Goal: Information Seeking & Learning: Learn about a topic

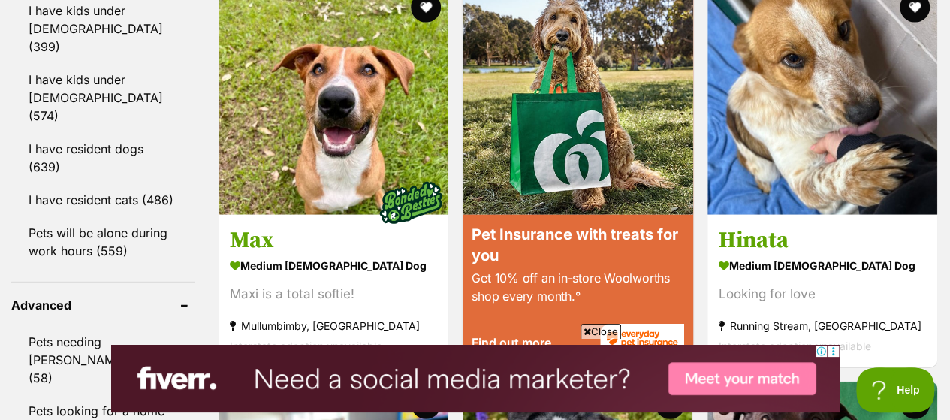
scroll to position [1953, 0]
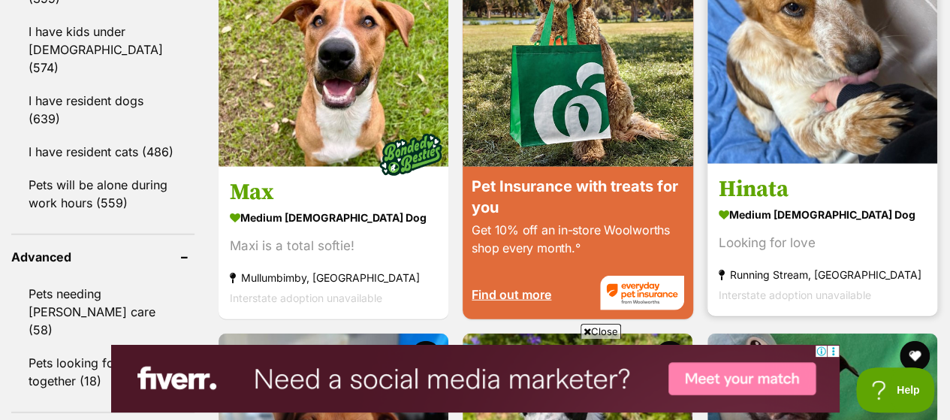
click at [855, 141] on article "1144742 Hinata medium female Dog Looking for love Running Stream, NSW Interstat…" at bounding box center [822, 124] width 233 height 385
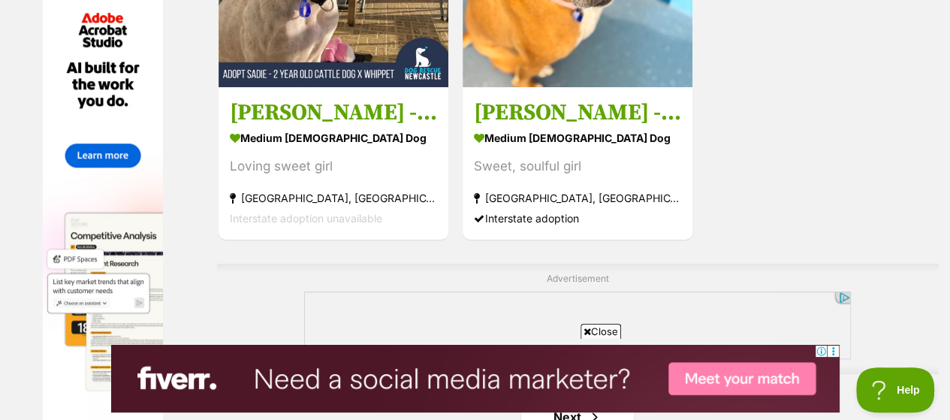
scroll to position [3531, 0]
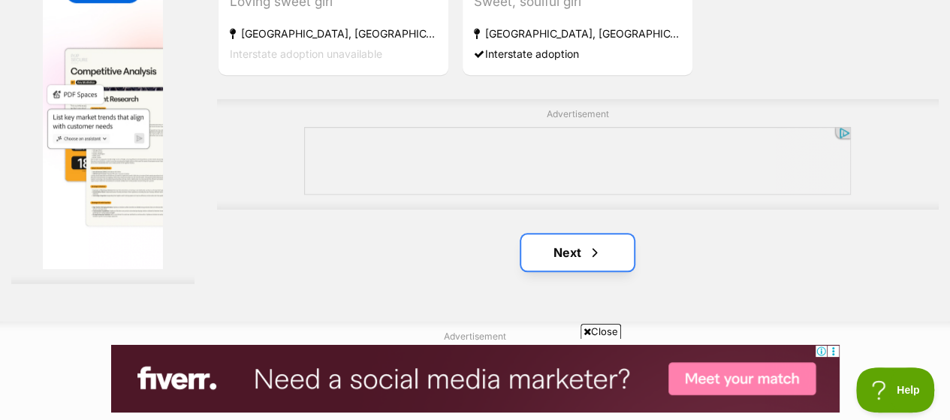
click at [588, 243] on span "Next page" at bounding box center [595, 252] width 15 height 18
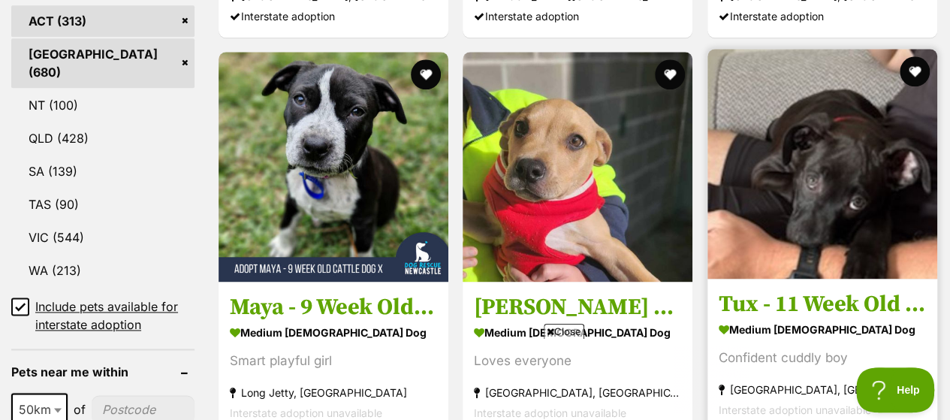
click at [855, 191] on img at bounding box center [823, 164] width 230 height 230
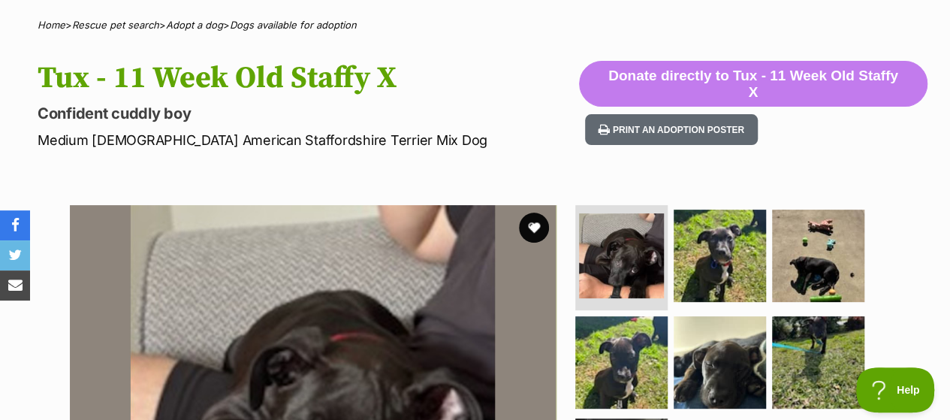
scroll to position [301, 0]
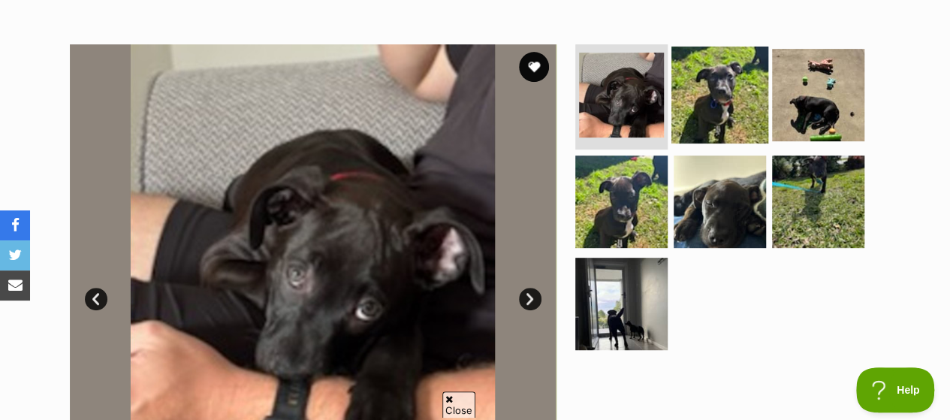
click at [706, 71] on img at bounding box center [720, 95] width 97 height 97
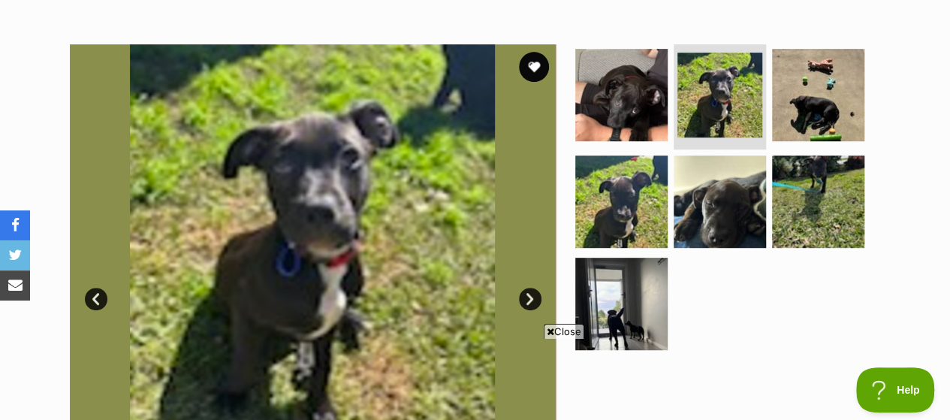
scroll to position [0, 0]
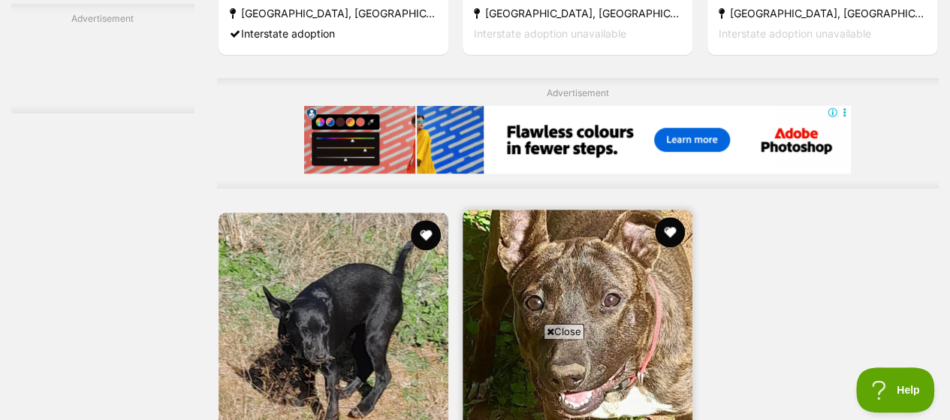
scroll to position [3456, 0]
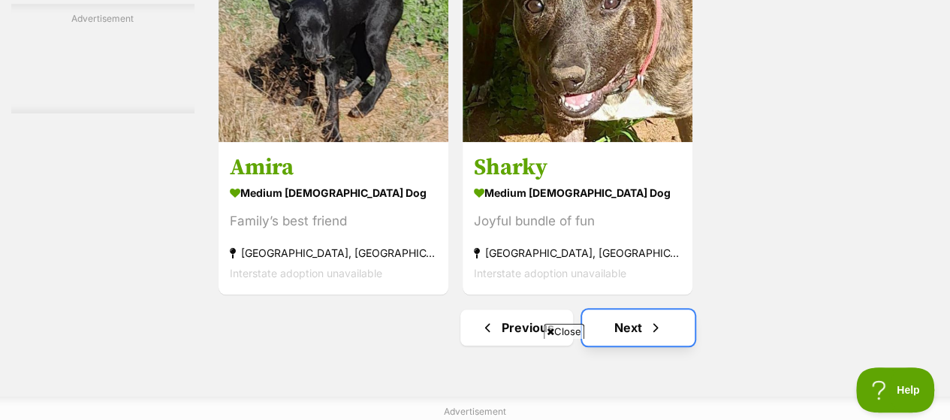
click at [609, 310] on link "Next" at bounding box center [638, 328] width 113 height 36
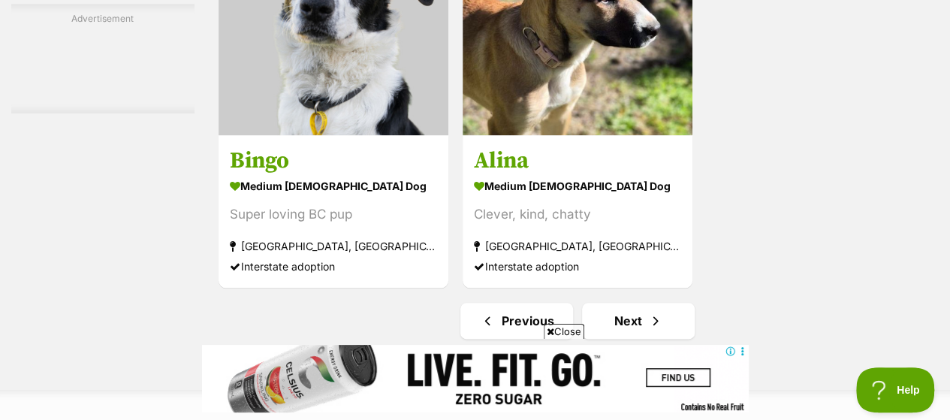
scroll to position [3757, 0]
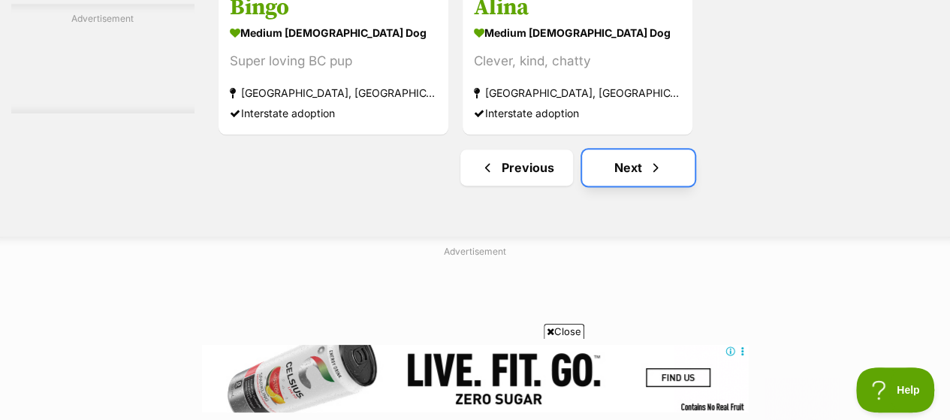
drag, startPoint x: 640, startPoint y: 145, endPoint x: 657, endPoint y: 150, distance: 18.1
click at [640, 150] on link "Next" at bounding box center [638, 168] width 113 height 36
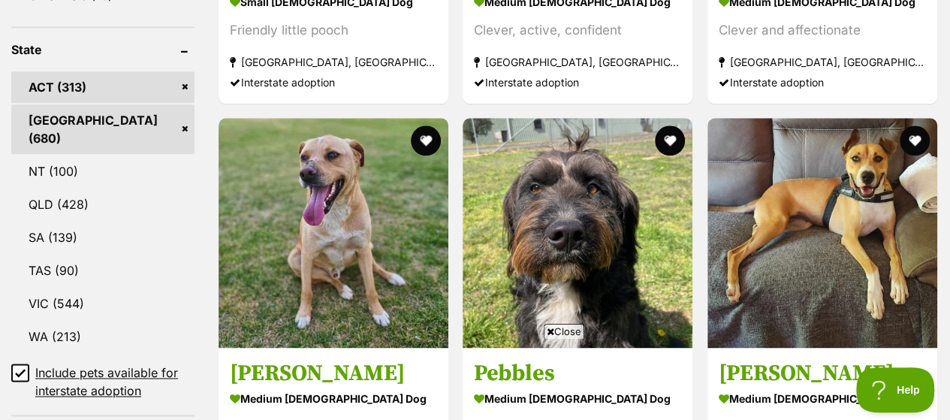
scroll to position [977, 0]
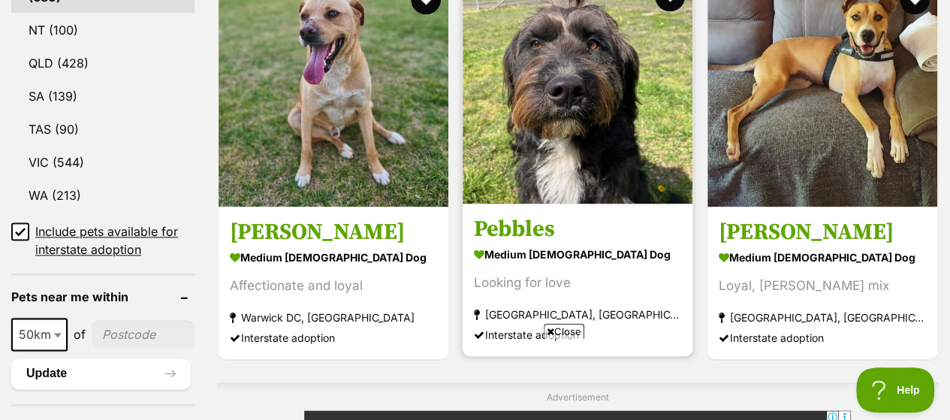
click at [610, 243] on strong "medium [DEMOGRAPHIC_DATA] Dog" at bounding box center [577, 254] width 207 height 22
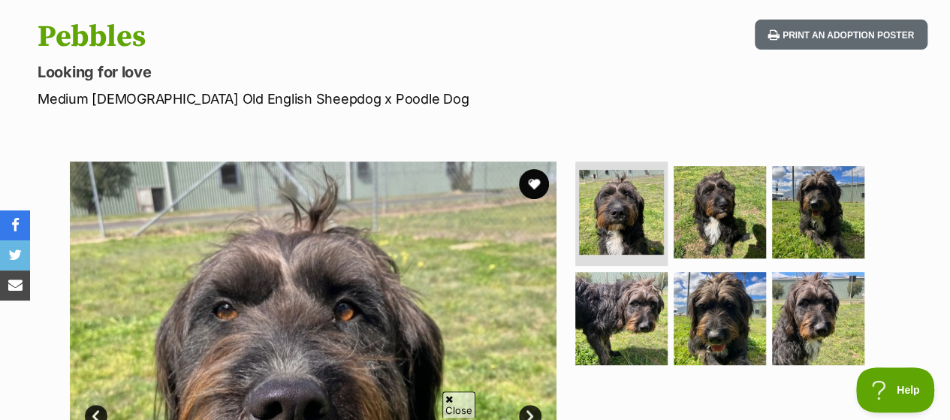
scroll to position [75, 0]
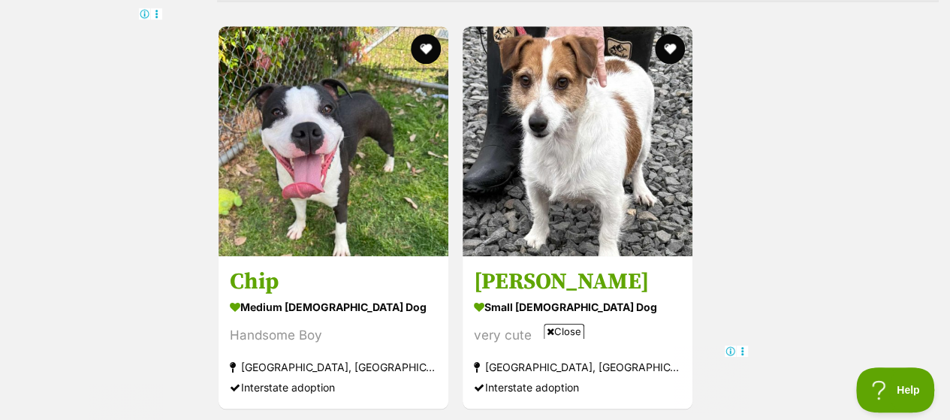
scroll to position [3447, 0]
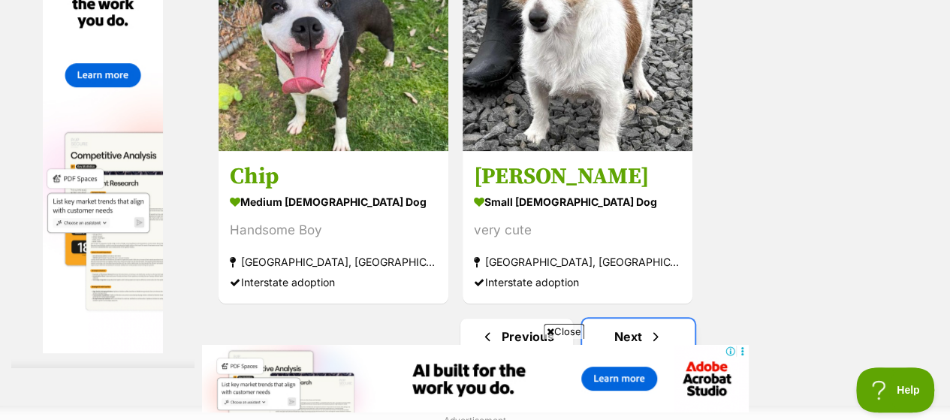
click at [657, 328] on span "Next page" at bounding box center [655, 337] width 15 height 18
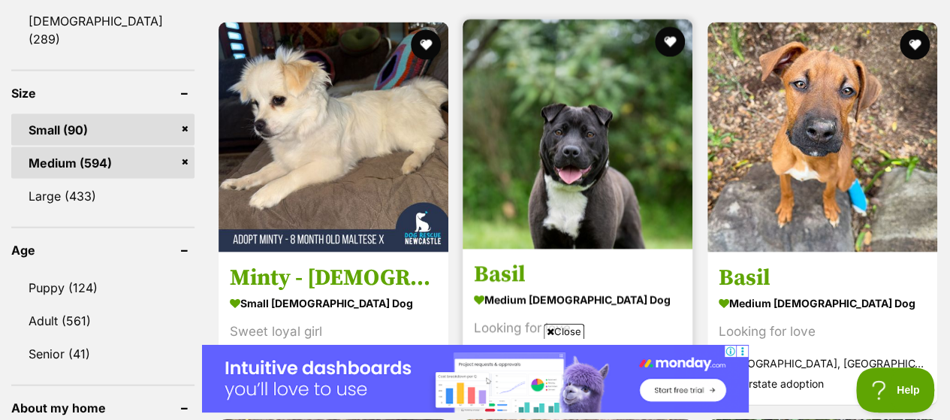
scroll to position [1503, 0]
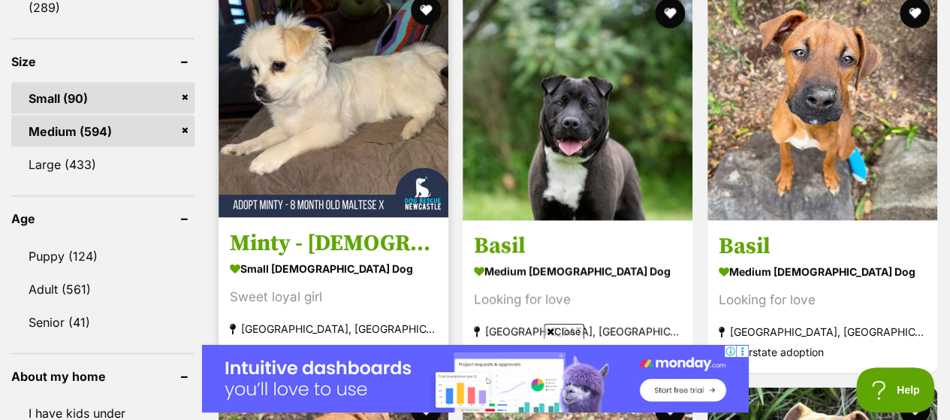
click at [385, 229] on h3 "Minty - [DEMOGRAPHIC_DATA] Maltese X" at bounding box center [333, 243] width 207 height 29
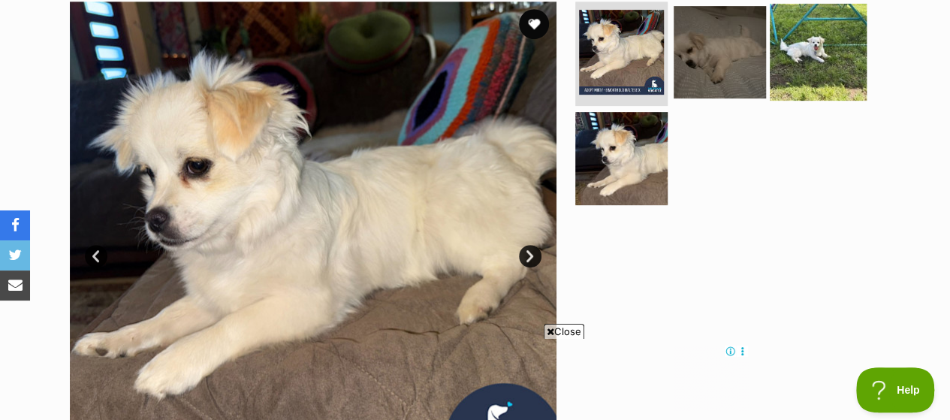
click at [724, 98] on img at bounding box center [720, 52] width 92 height 92
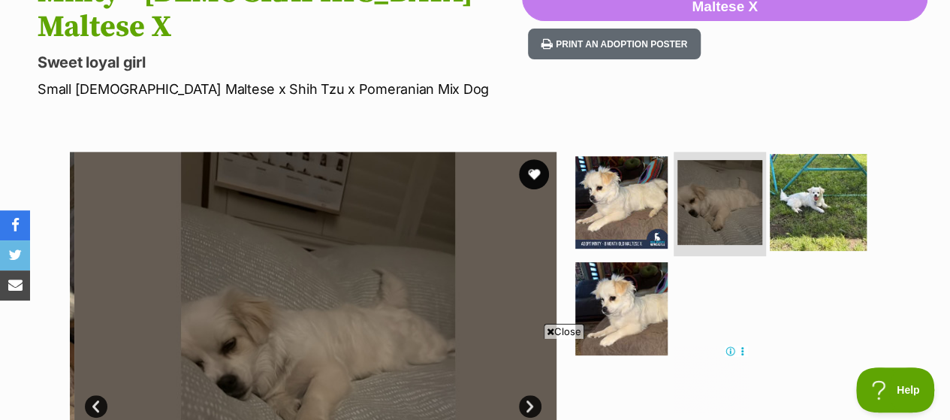
click at [805, 153] on img at bounding box center [818, 201] width 97 height 97
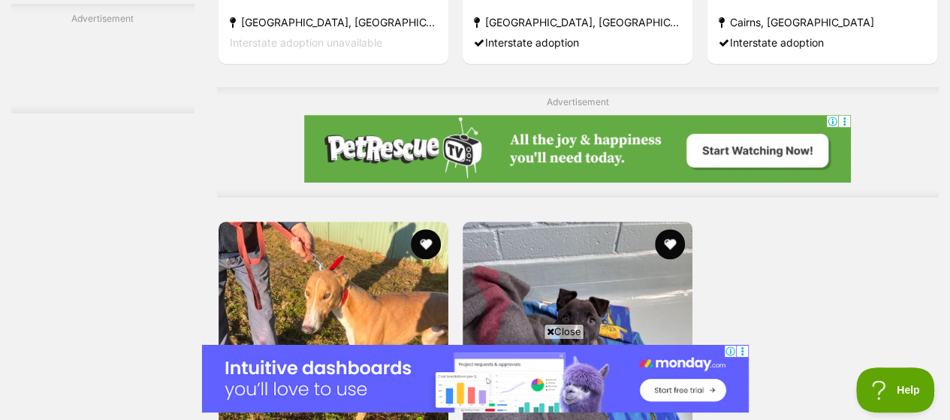
scroll to position [3447, 0]
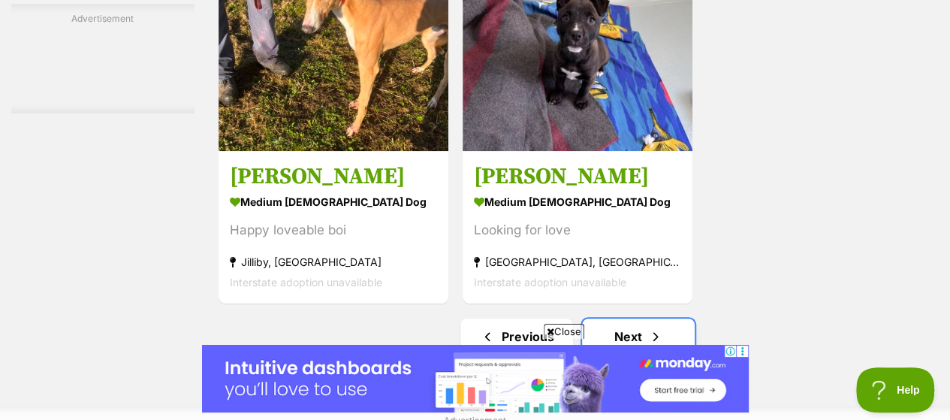
click at [610, 319] on link "Next" at bounding box center [638, 337] width 113 height 36
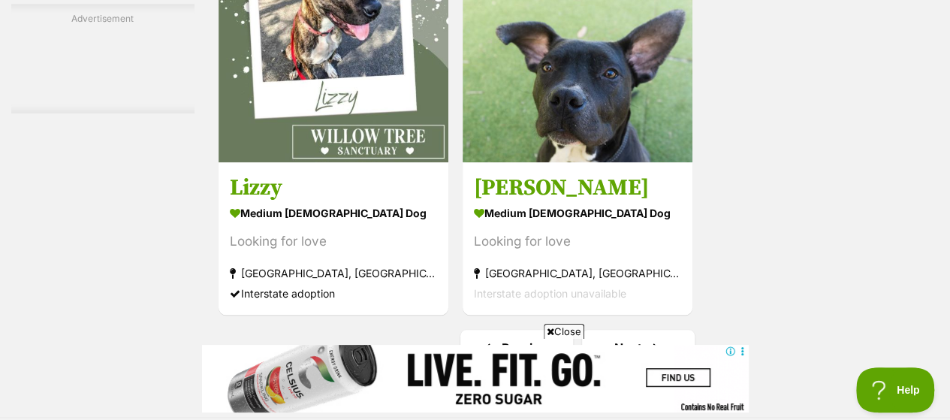
scroll to position [3682, 0]
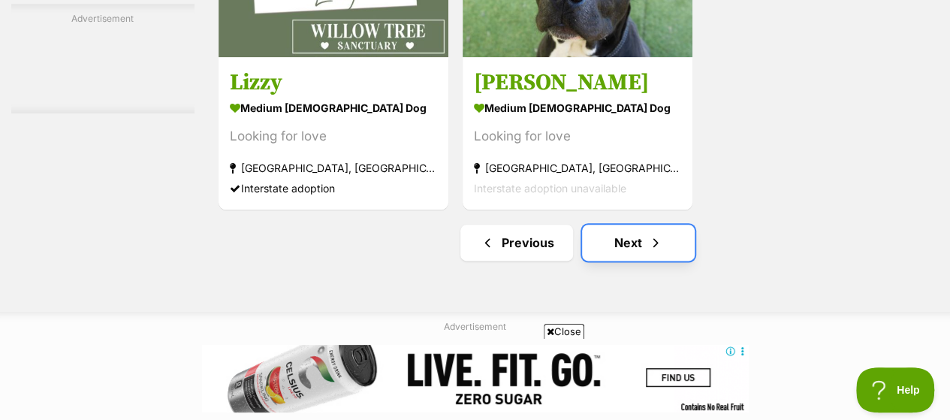
click at [624, 225] on link "Next" at bounding box center [638, 243] width 113 height 36
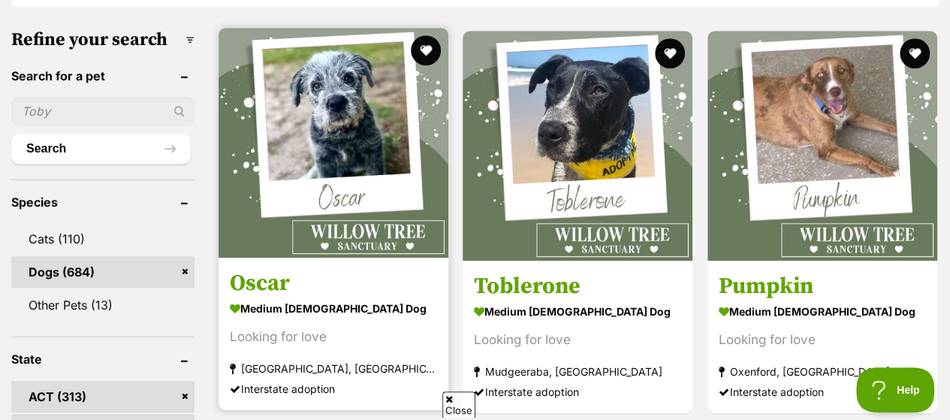
click at [357, 298] on strong "medium [DEMOGRAPHIC_DATA] Dog" at bounding box center [333, 309] width 207 height 22
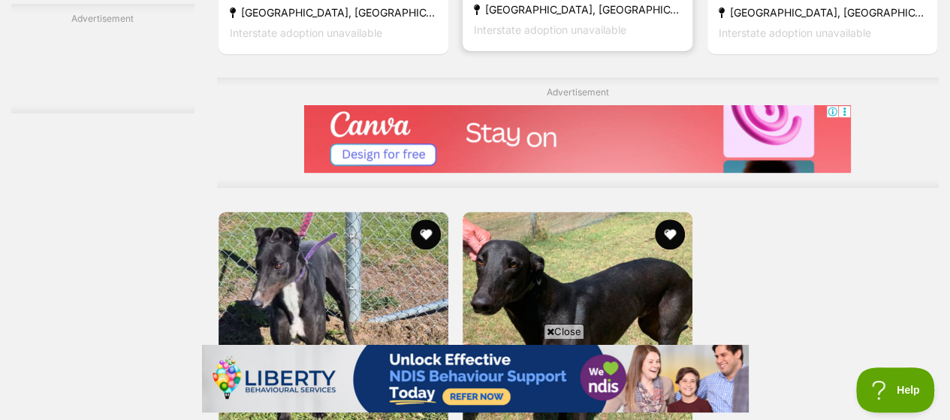
scroll to position [3607, 0]
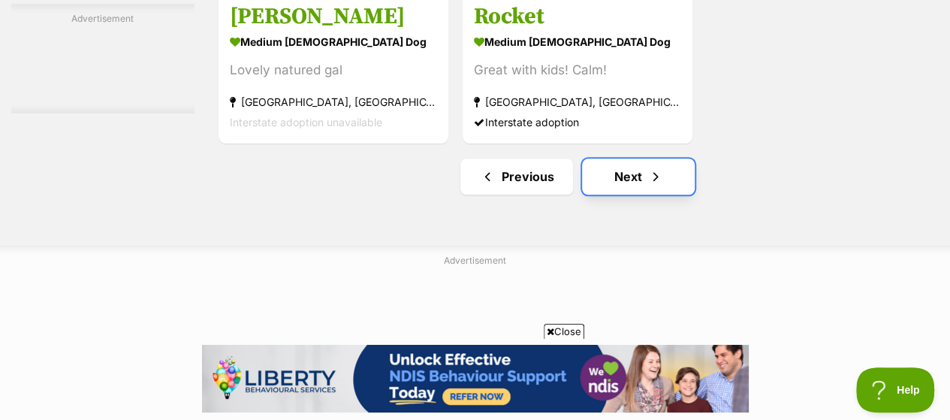
click at [607, 159] on link "Next" at bounding box center [638, 177] width 113 height 36
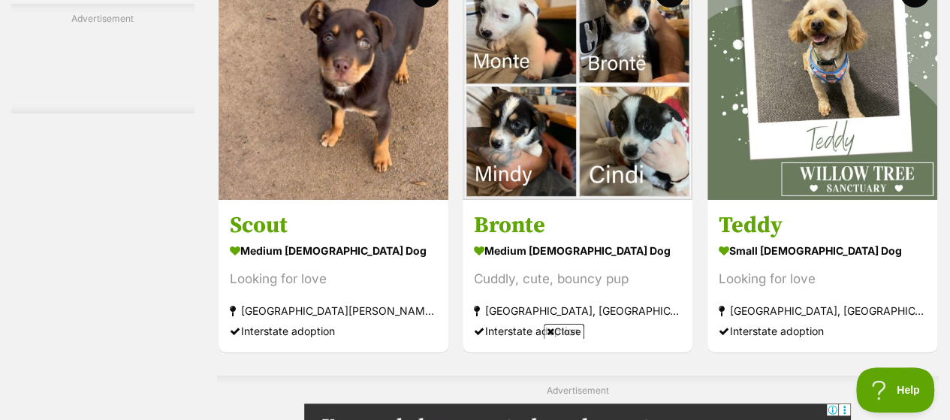
scroll to position [2780, 0]
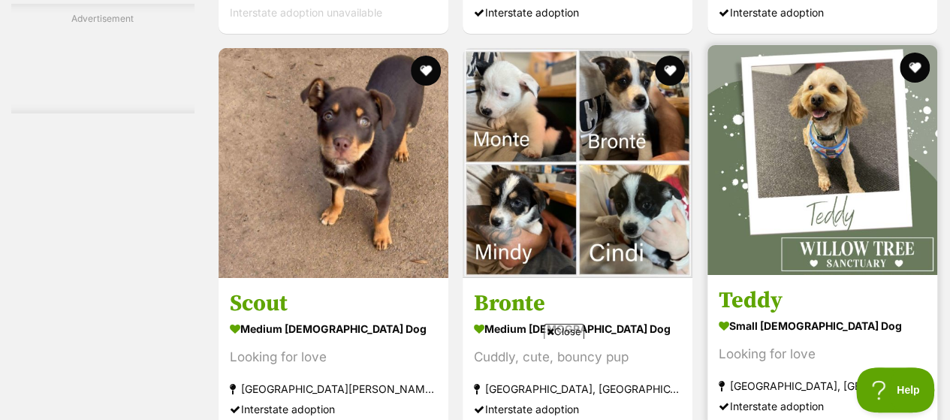
click at [834, 232] on img at bounding box center [823, 160] width 230 height 230
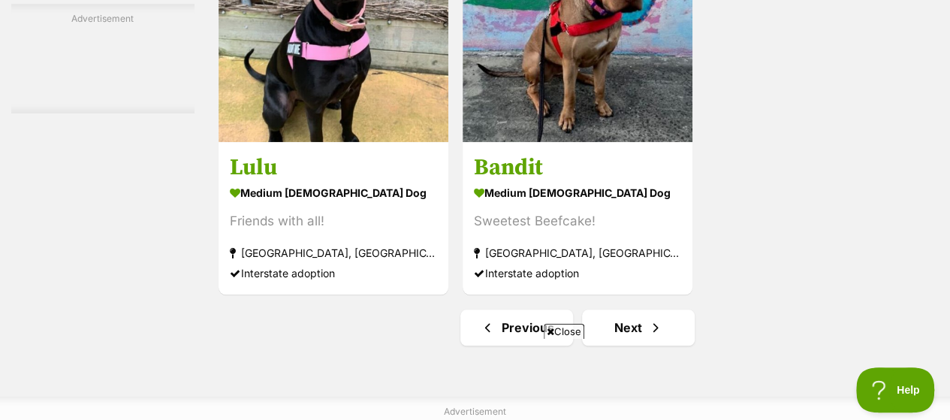
scroll to position [3682, 0]
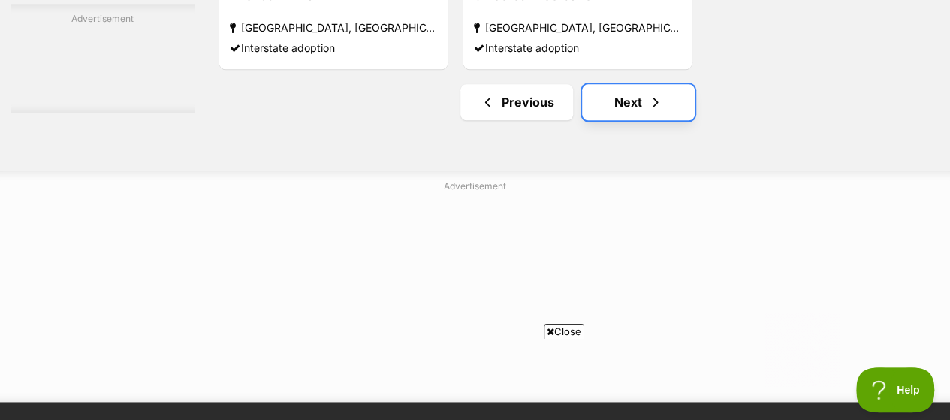
click at [639, 88] on link "Next" at bounding box center [638, 102] width 113 height 36
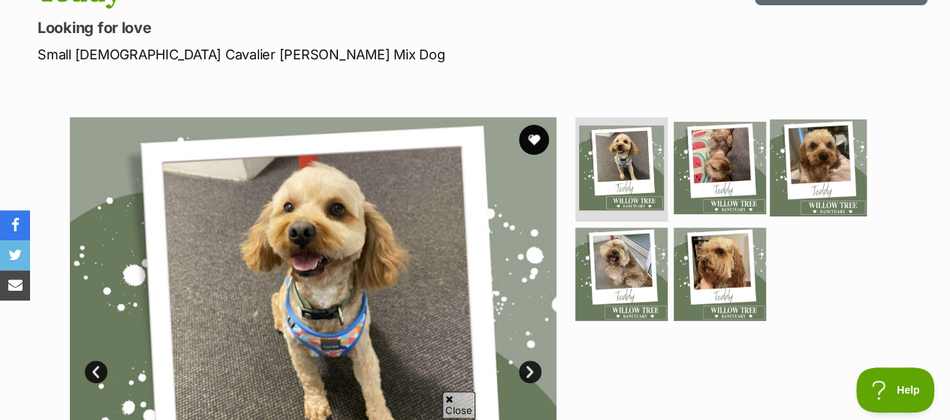
click at [811, 138] on img at bounding box center [818, 167] width 97 height 97
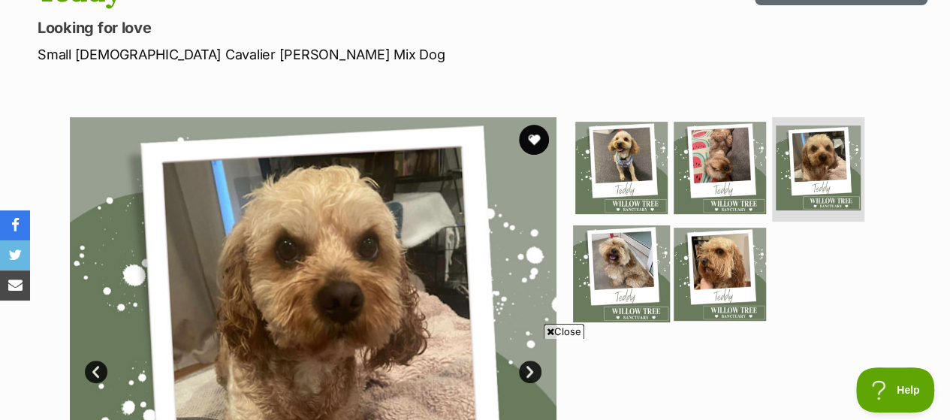
click at [628, 228] on img at bounding box center [621, 273] width 97 height 97
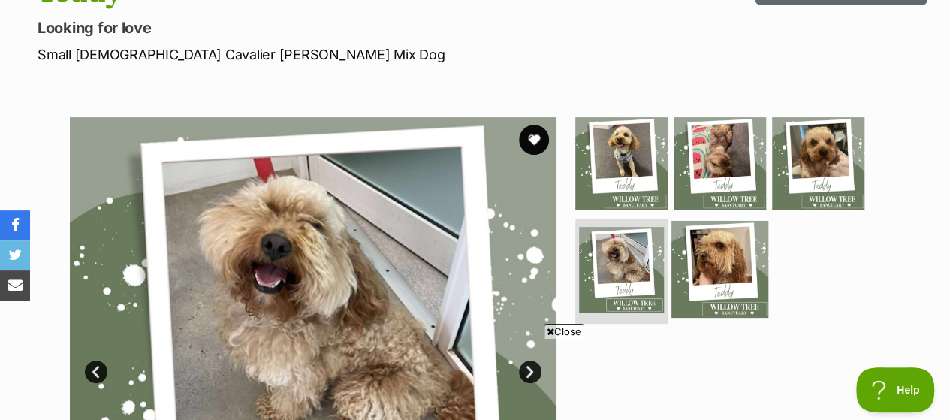
click at [730, 230] on img at bounding box center [720, 269] width 97 height 97
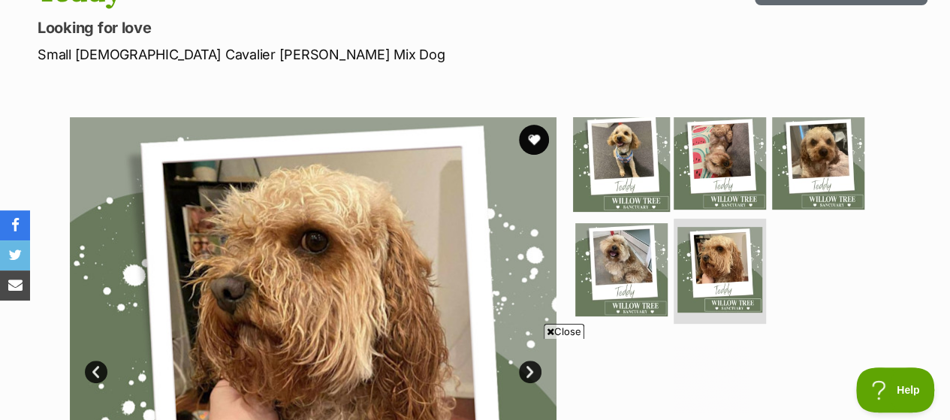
click at [643, 134] on img at bounding box center [621, 162] width 97 height 97
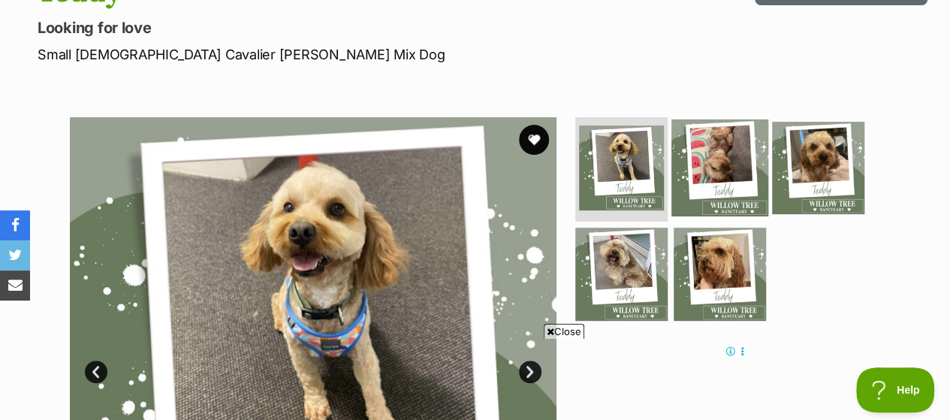
click at [699, 127] on img at bounding box center [720, 167] width 97 height 97
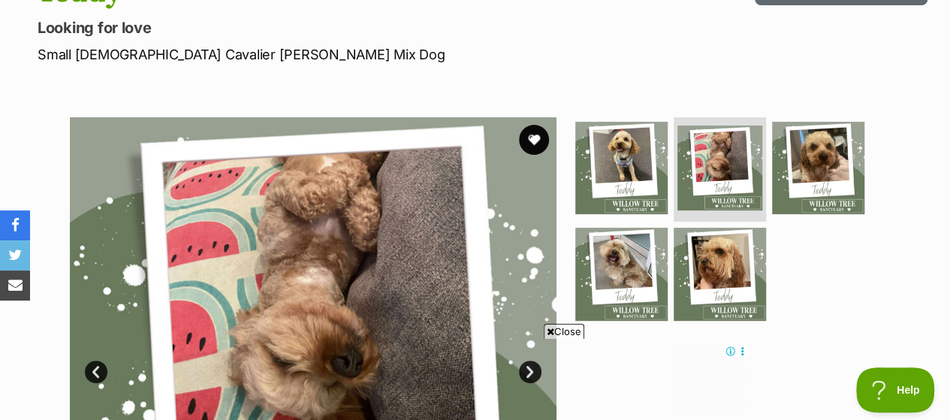
scroll to position [376, 0]
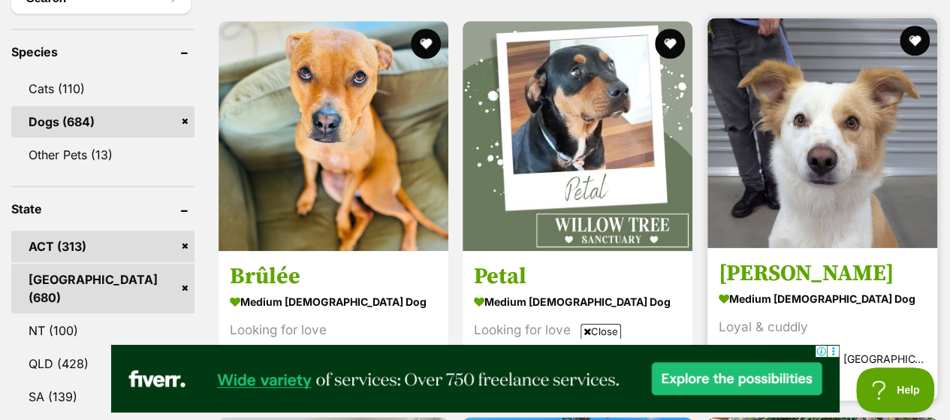
click at [768, 133] on img at bounding box center [823, 133] width 230 height 230
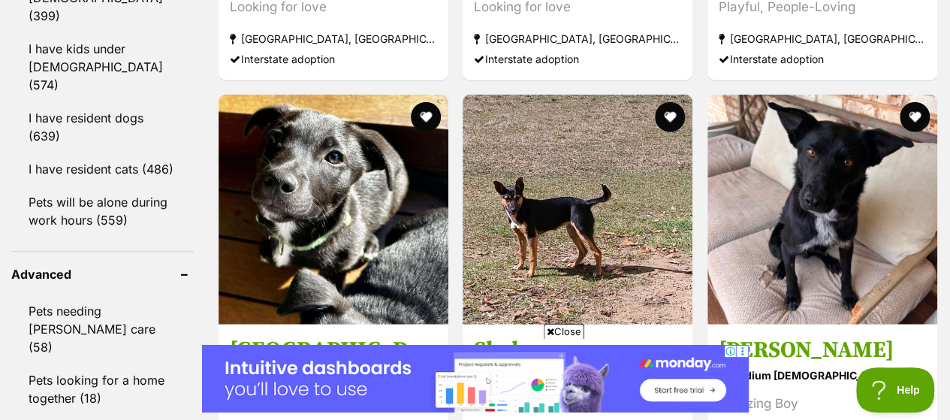
scroll to position [2029, 0]
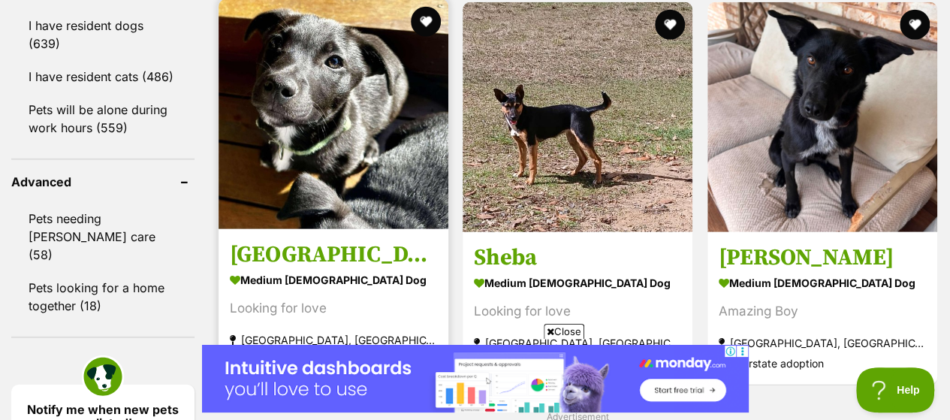
click at [325, 148] on img at bounding box center [334, 114] width 230 height 230
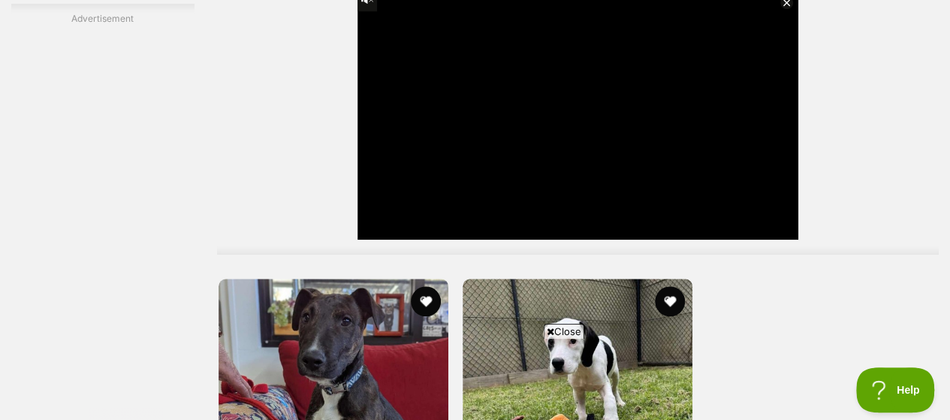
scroll to position [3598, 0]
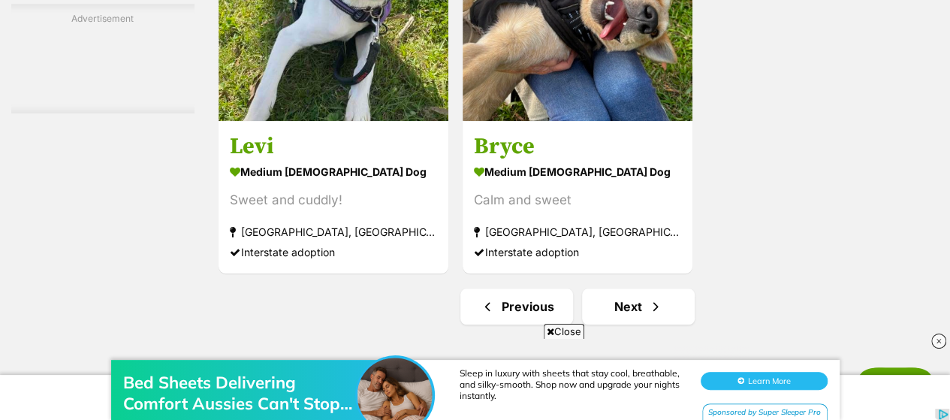
scroll to position [3606, 0]
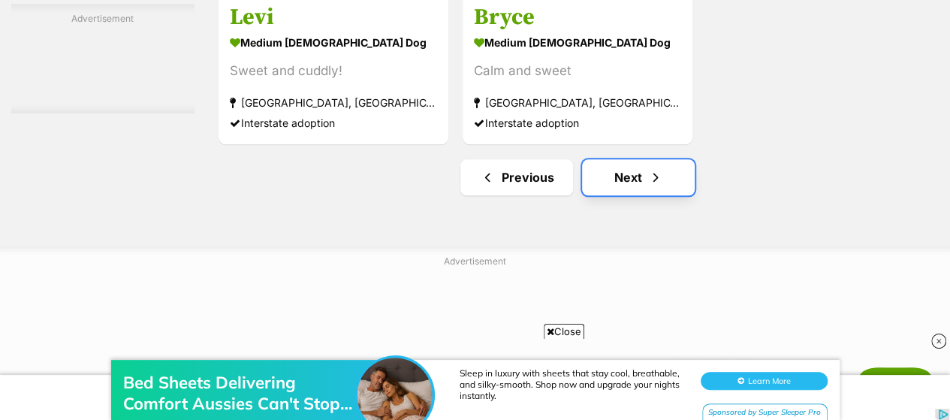
click at [631, 159] on link "Next" at bounding box center [638, 177] width 113 height 36
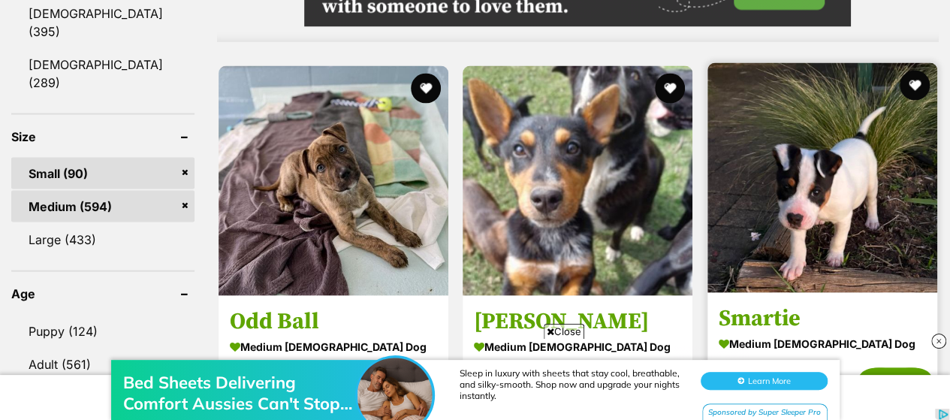
click at [750, 174] on img at bounding box center [823, 178] width 230 height 230
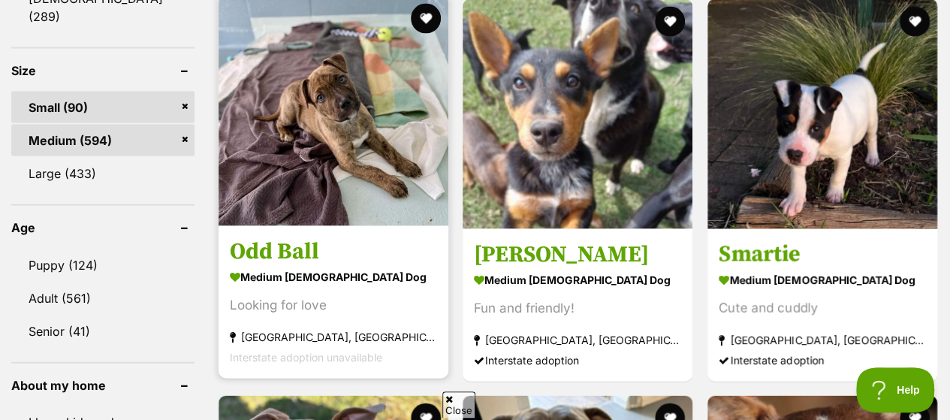
click at [273, 163] on img at bounding box center [334, 111] width 230 height 230
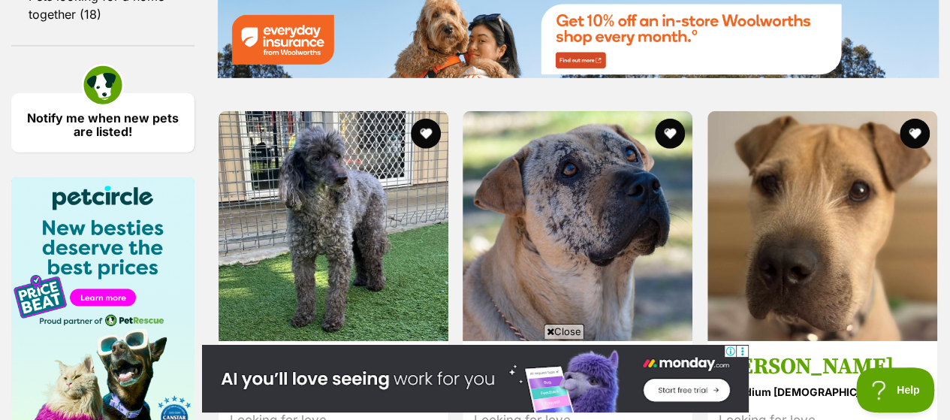
scroll to position [2470, 0]
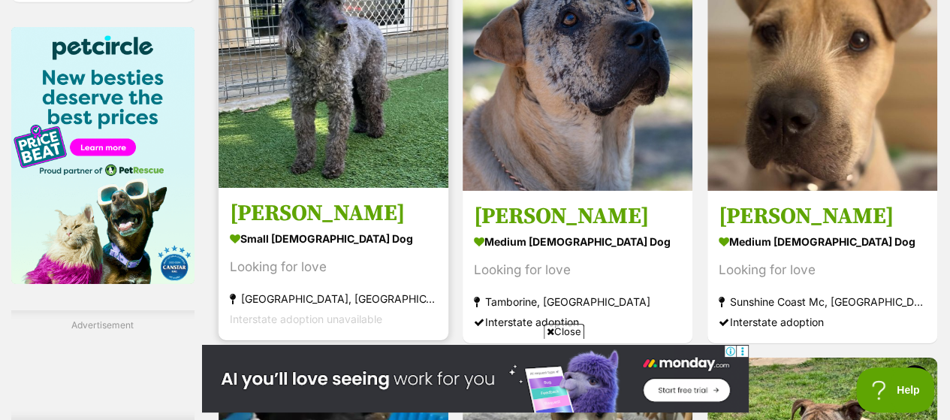
click at [313, 115] on img at bounding box center [334, 73] width 230 height 230
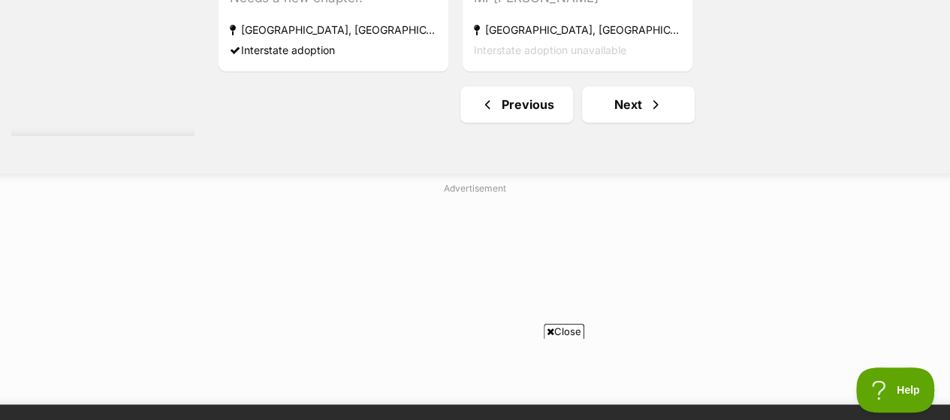
scroll to position [3682, 0]
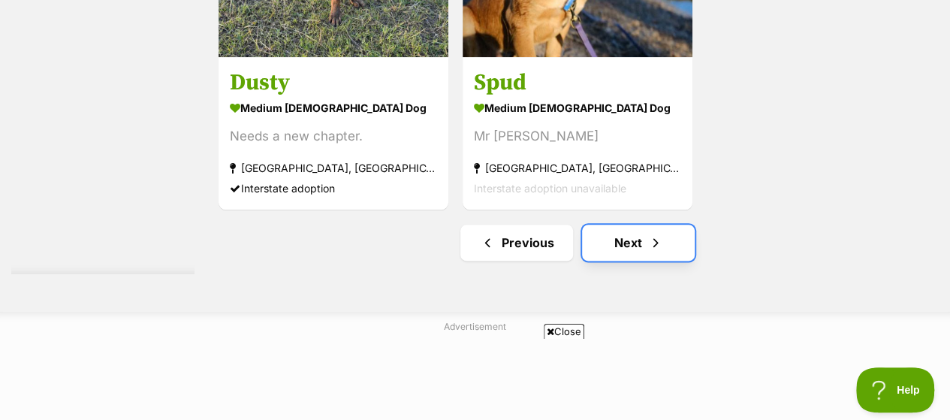
click at [606, 225] on link "Next" at bounding box center [638, 243] width 113 height 36
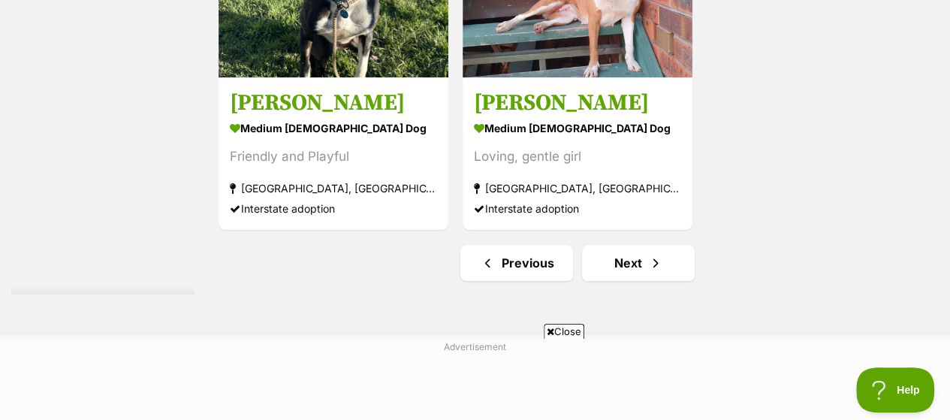
scroll to position [3531, 0]
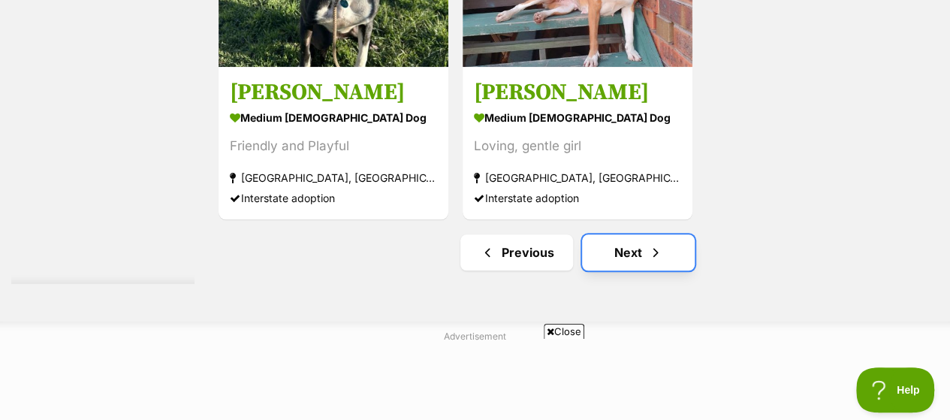
click at [634, 238] on link "Next" at bounding box center [638, 252] width 113 height 36
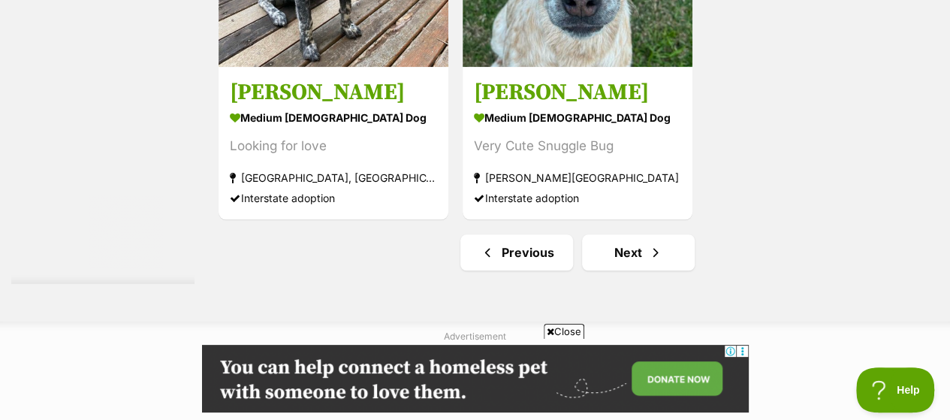
scroll to position [3682, 0]
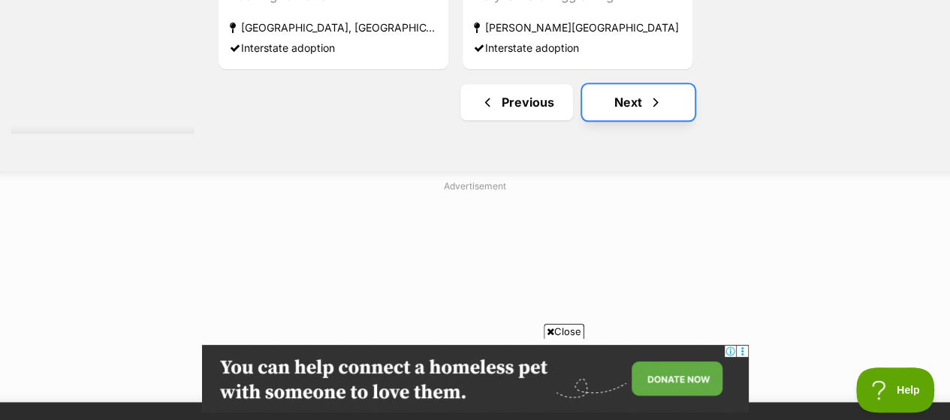
click at [633, 89] on link "Next" at bounding box center [638, 102] width 113 height 36
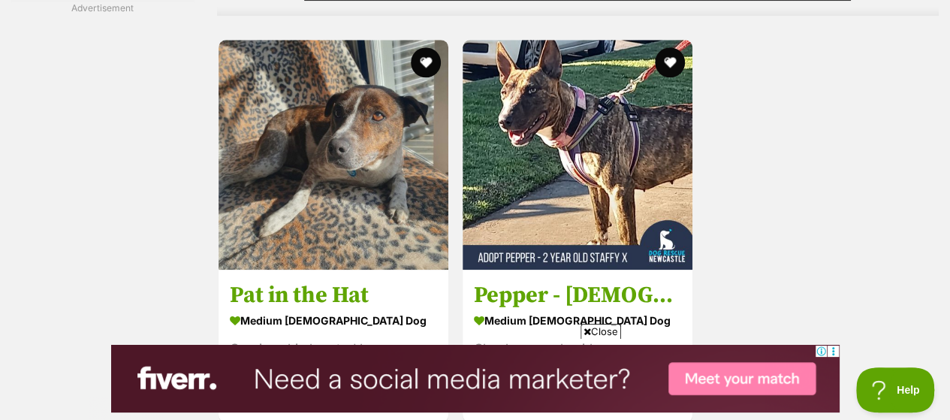
scroll to position [3606, 0]
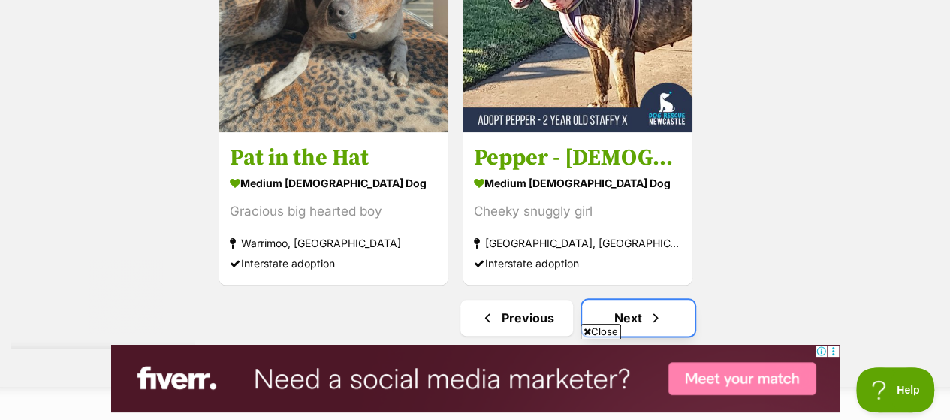
click at [617, 300] on link "Next" at bounding box center [638, 318] width 113 height 36
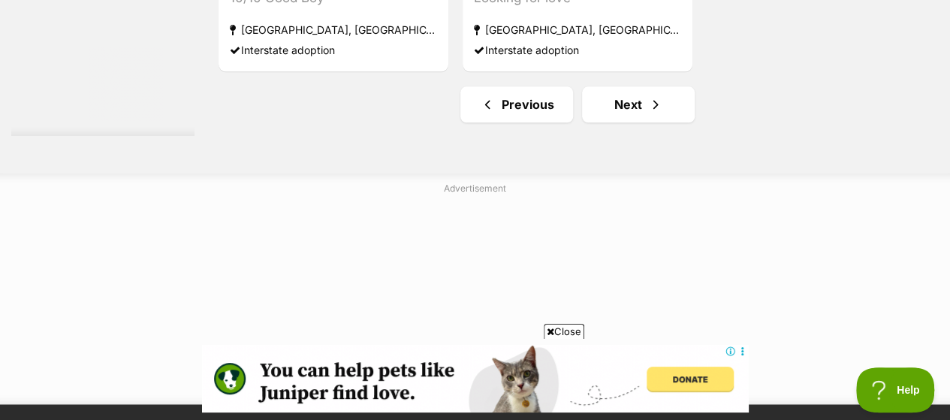
scroll to position [3606, 0]
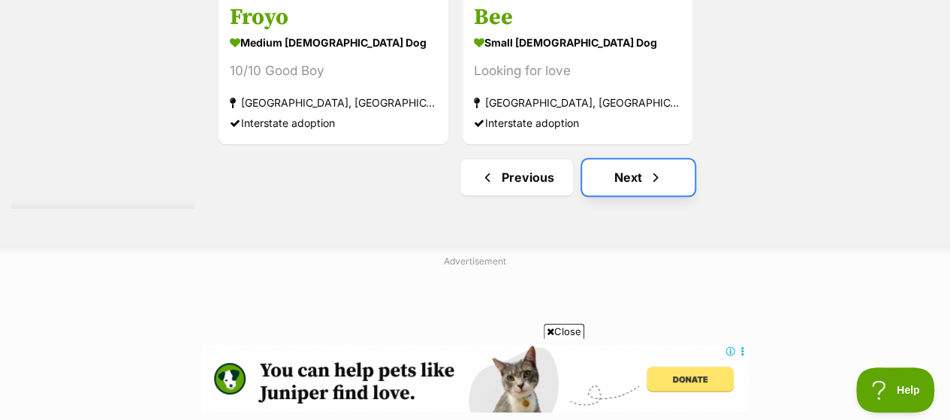
click at [650, 168] on span "Next page" at bounding box center [655, 177] width 15 height 18
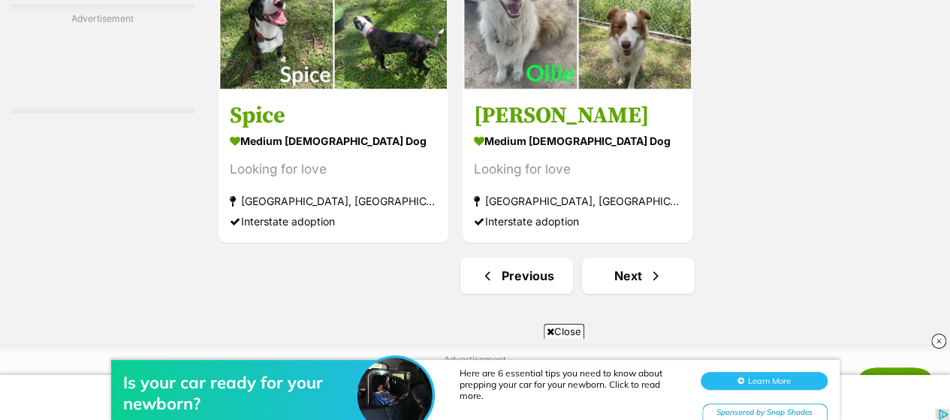
scroll to position [3531, 0]
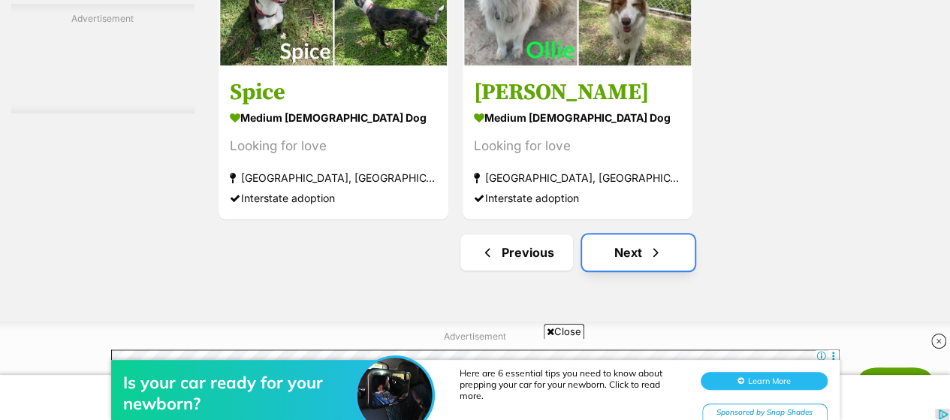
click at [633, 234] on link "Next" at bounding box center [638, 252] width 113 height 36
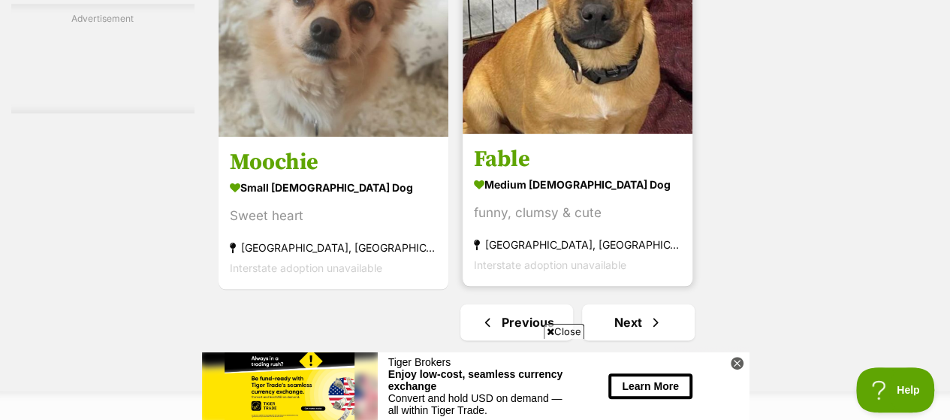
scroll to position [3682, 0]
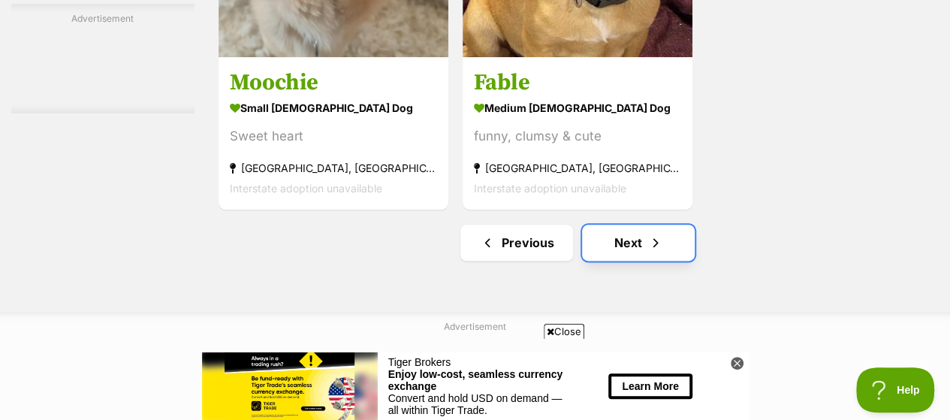
click at [628, 225] on link "Next" at bounding box center [638, 243] width 113 height 36
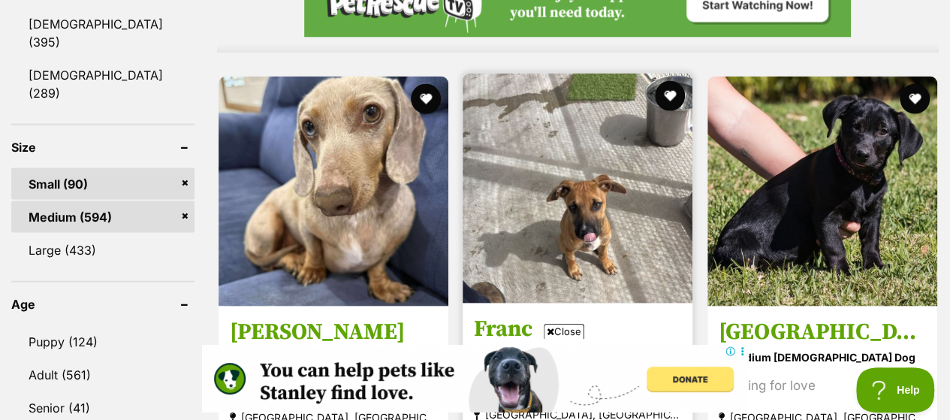
scroll to position [1503, 0]
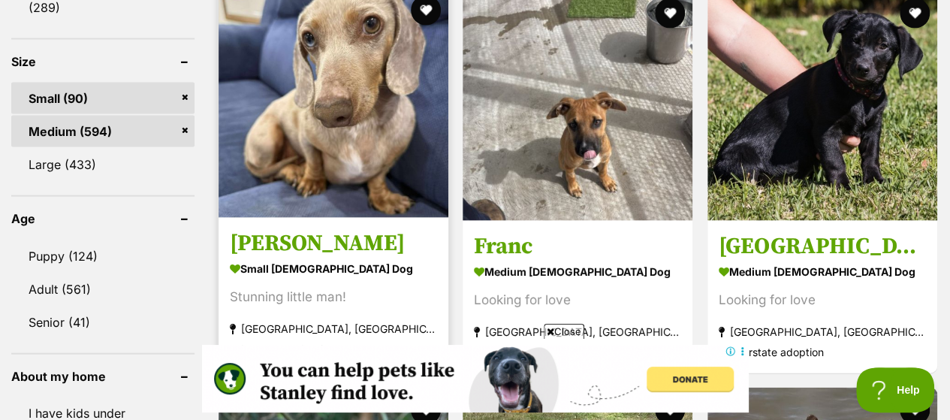
click at [331, 172] on img at bounding box center [334, 103] width 230 height 230
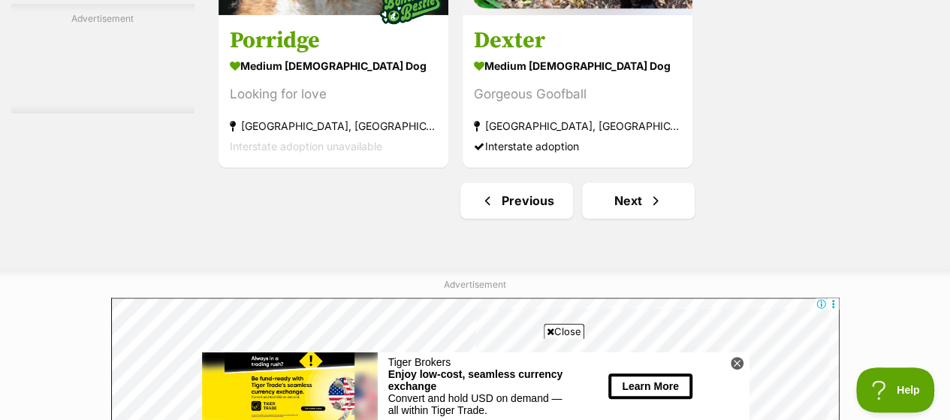
scroll to position [3682, 0]
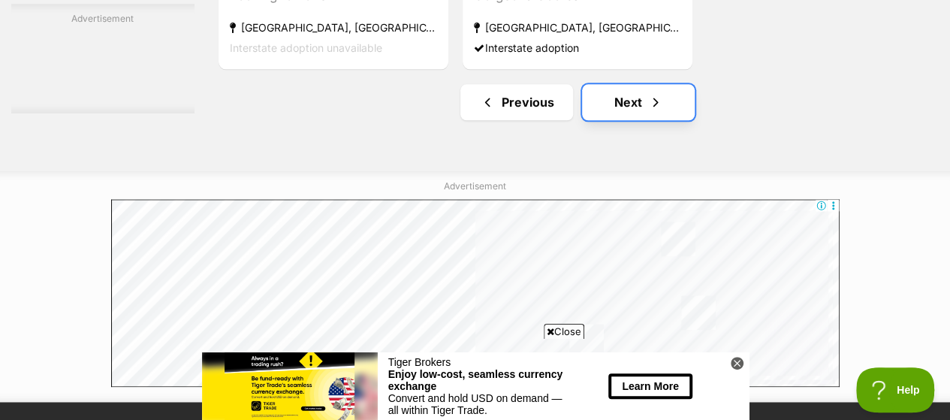
click at [618, 84] on link "Next" at bounding box center [638, 102] width 113 height 36
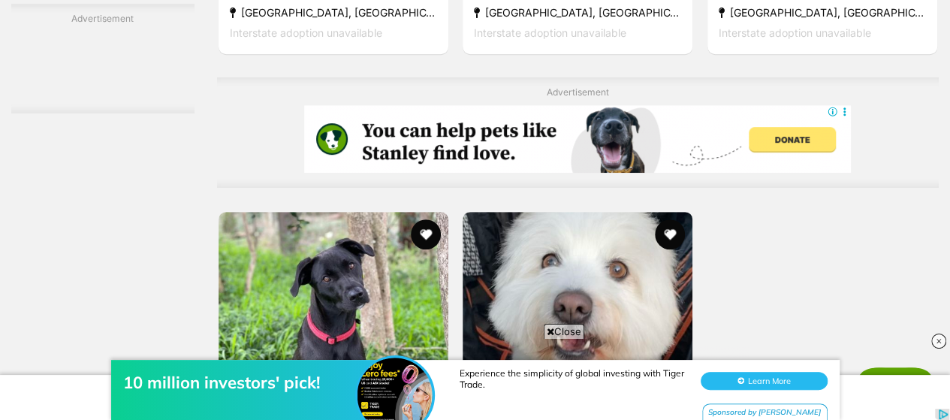
scroll to position [3231, 0]
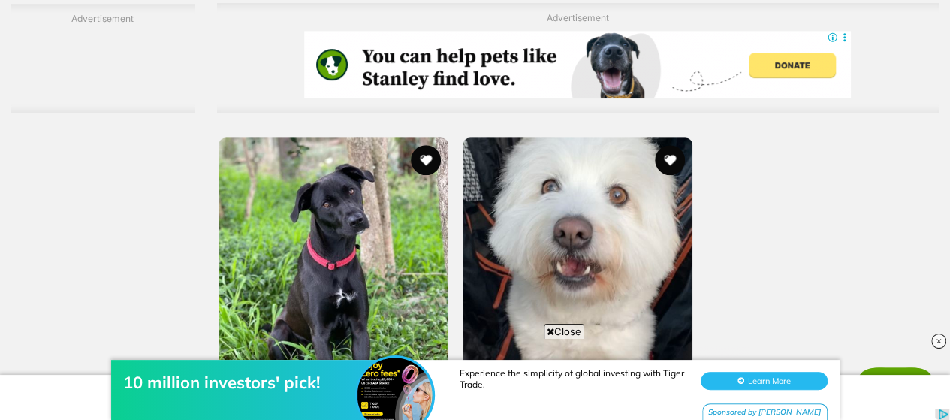
click at [544, 191] on img at bounding box center [578, 252] width 230 height 230
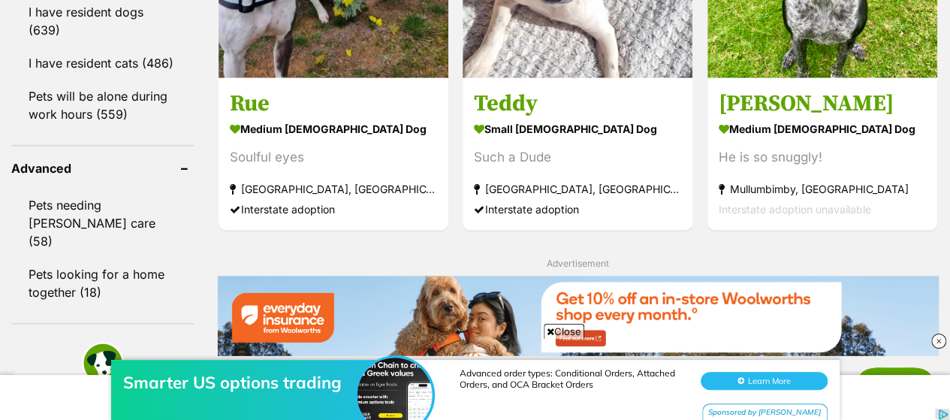
scroll to position [2041, 0]
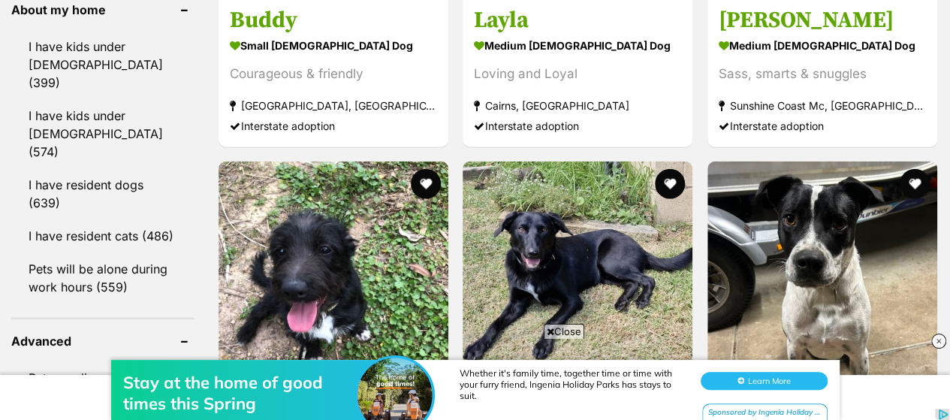
scroll to position [1953, 0]
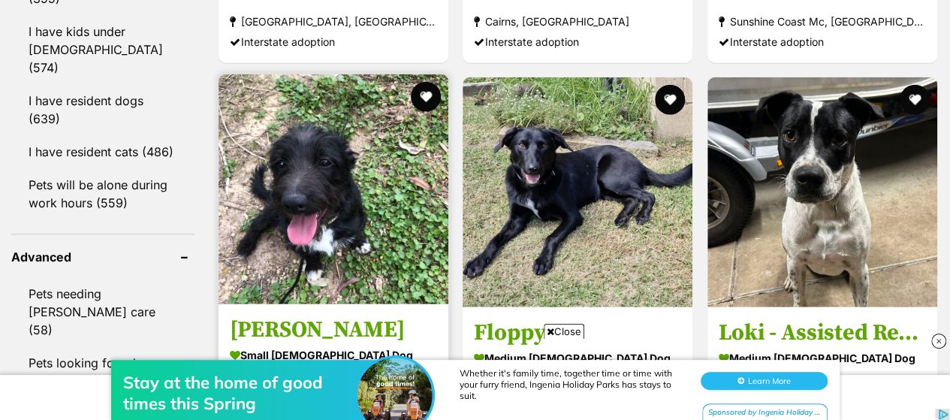
click at [386, 175] on img at bounding box center [334, 189] width 230 height 230
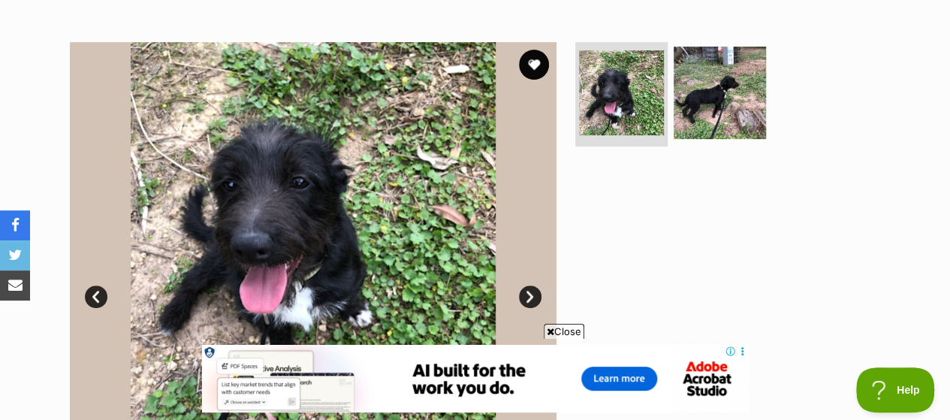
scroll to position [225, 0]
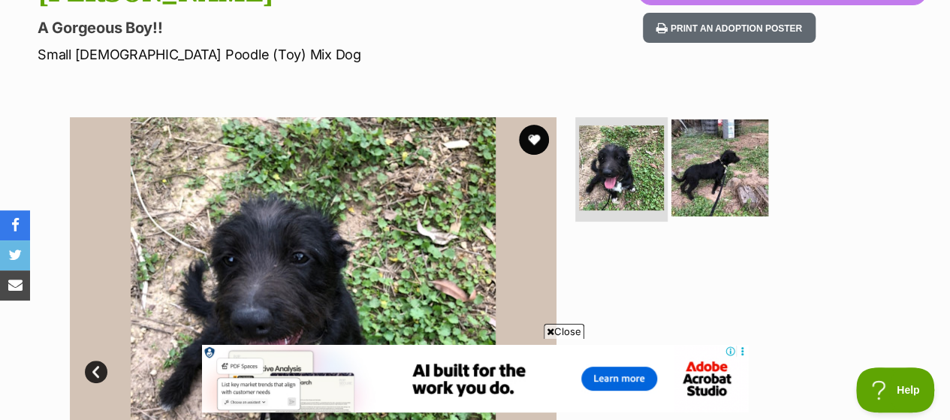
click at [696, 140] on img at bounding box center [720, 167] width 97 height 97
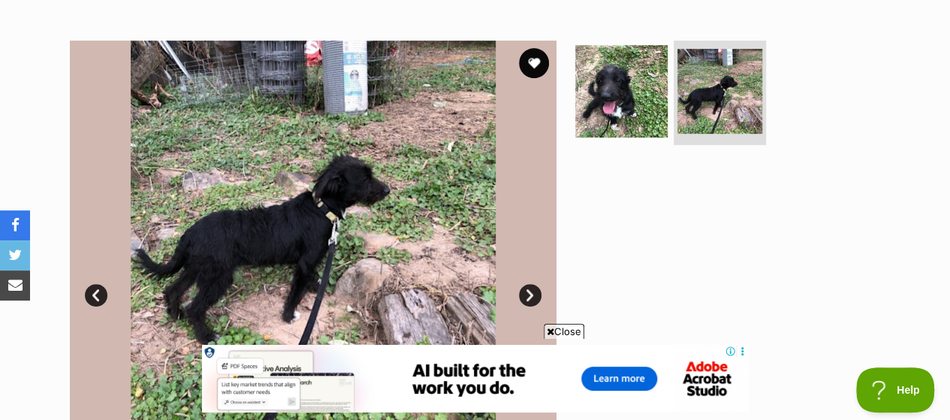
scroll to position [376, 0]
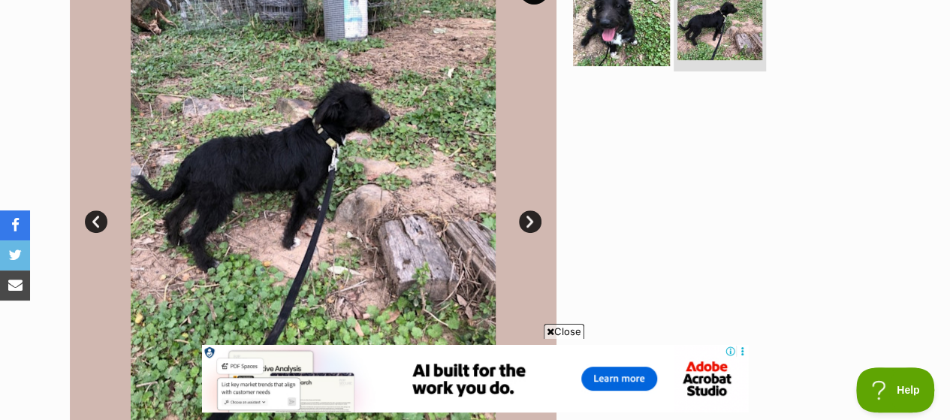
click at [627, 20] on img at bounding box center [621, 16] width 97 height 97
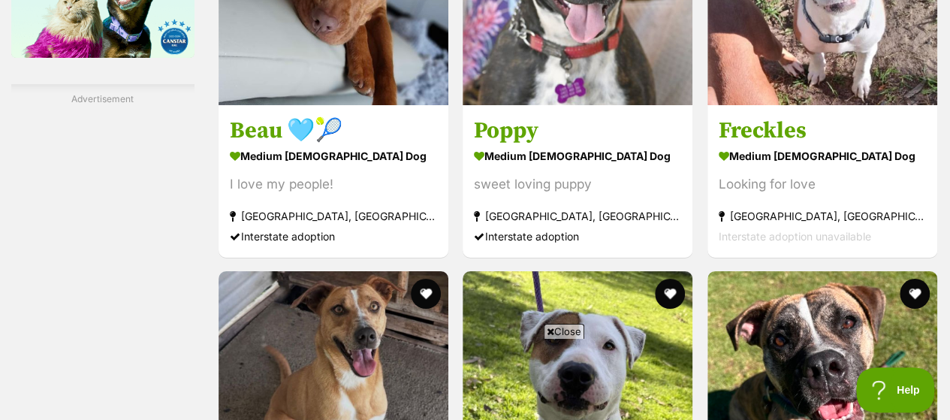
scroll to position [3147, 0]
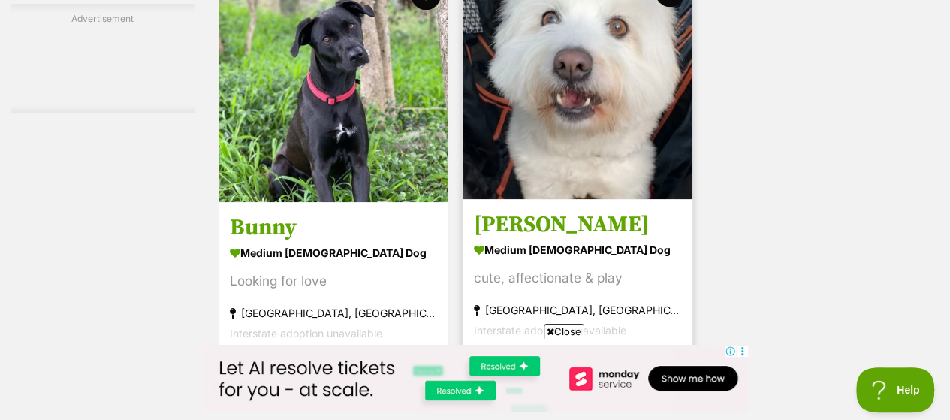
scroll to position [3531, 0]
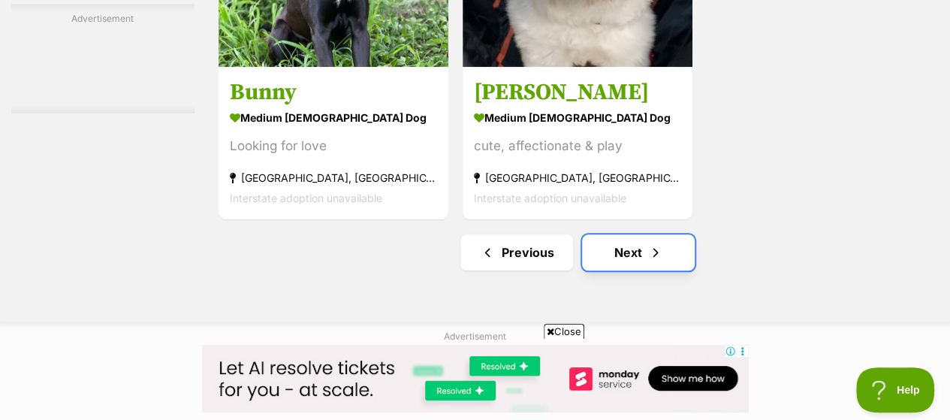
click at [609, 234] on link "Next" at bounding box center [638, 252] width 113 height 36
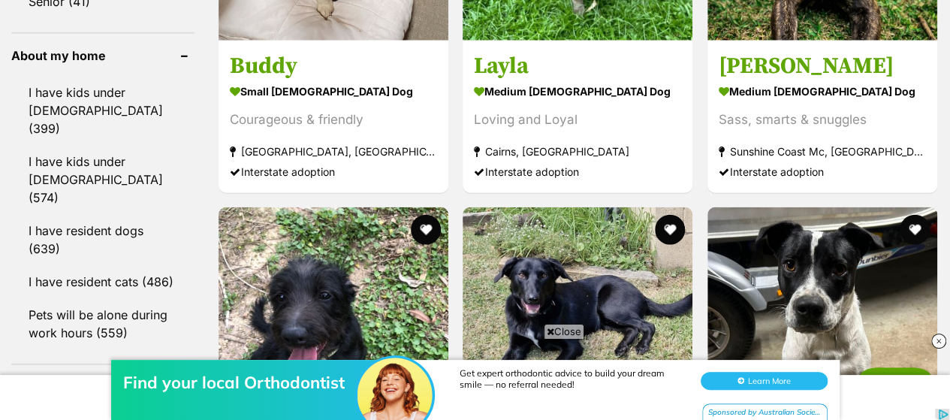
scroll to position [1803, 0]
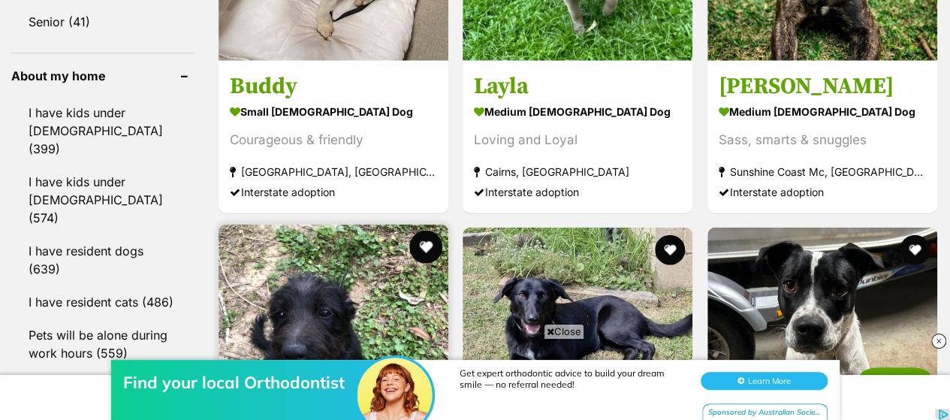
click at [422, 231] on button "favourite" at bounding box center [425, 247] width 33 height 33
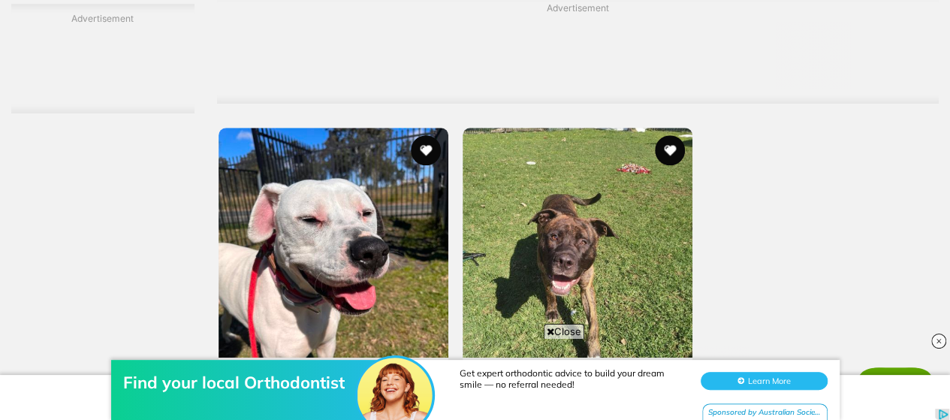
scroll to position [3682, 0]
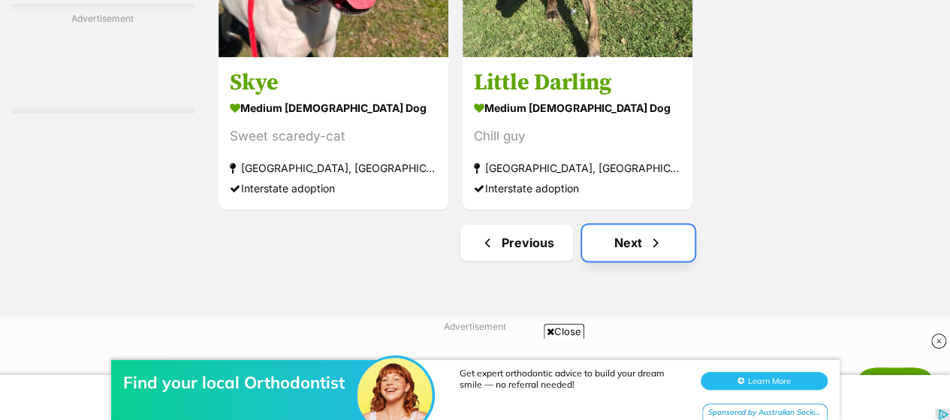
click at [606, 225] on link "Next" at bounding box center [638, 243] width 113 height 36
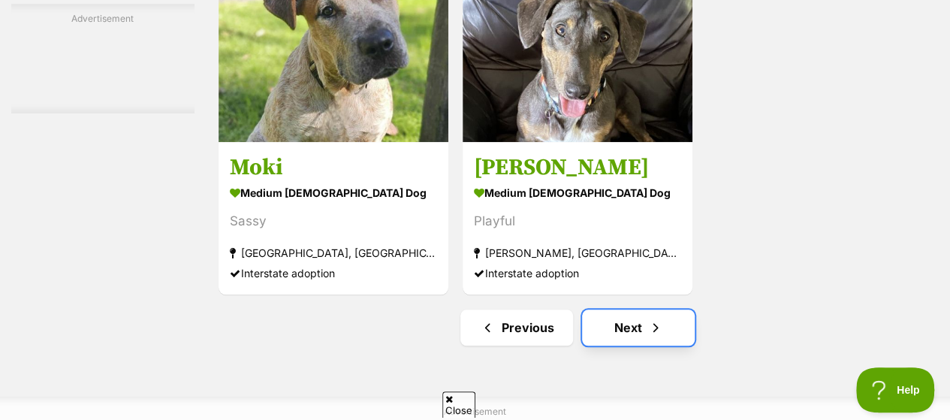
click at [648, 319] on span "Next page" at bounding box center [655, 328] width 15 height 18
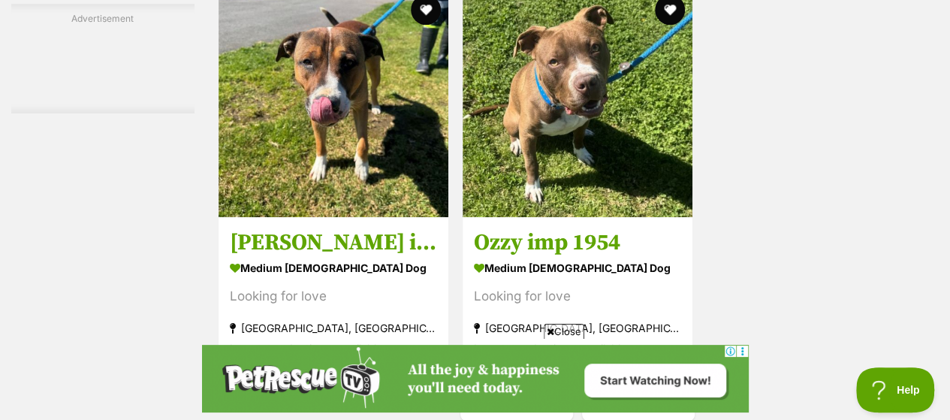
scroll to position [3682, 0]
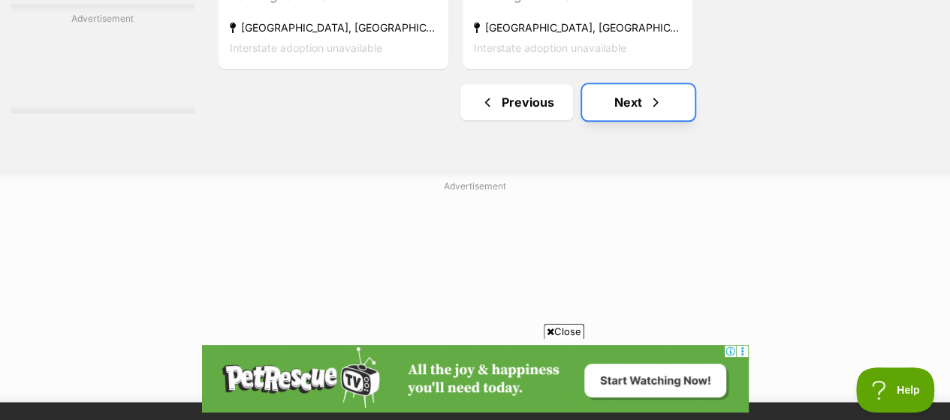
click at [662, 84] on link "Next" at bounding box center [638, 102] width 113 height 36
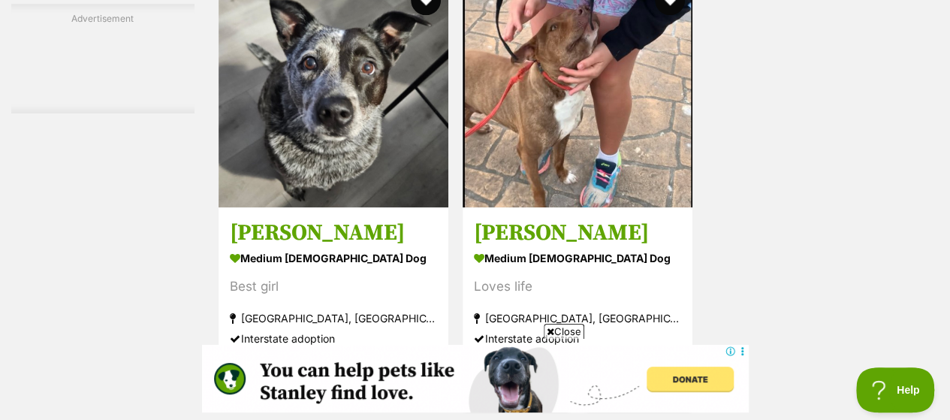
scroll to position [3757, 0]
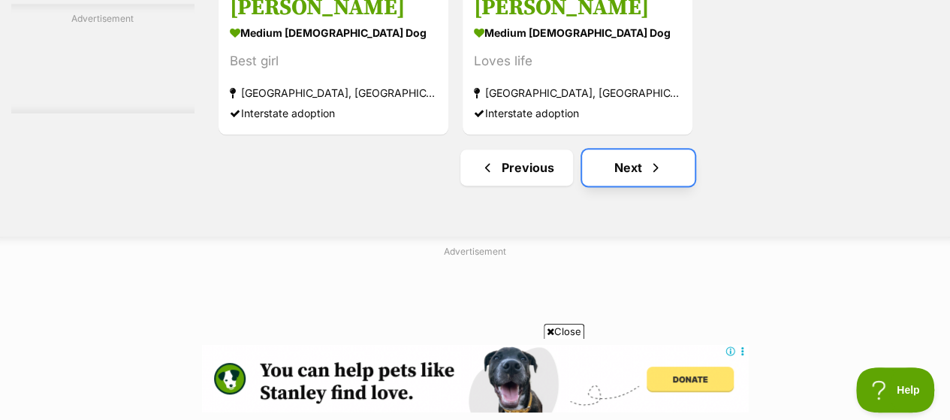
click at [643, 150] on link "Next" at bounding box center [638, 168] width 113 height 36
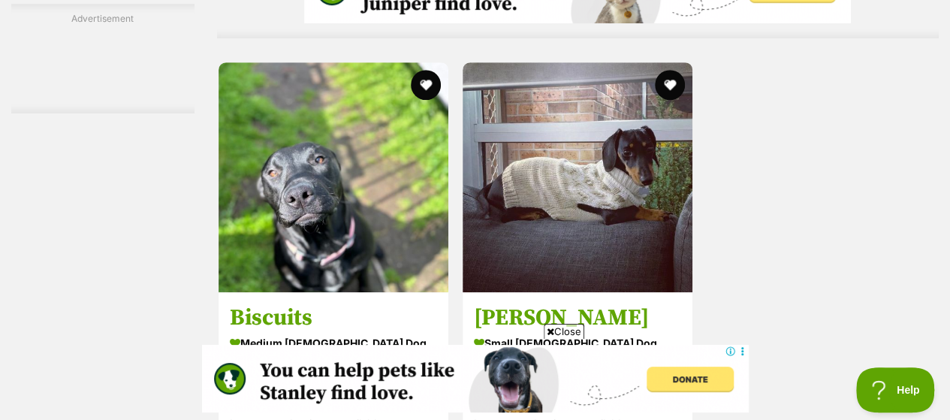
scroll to position [3456, 0]
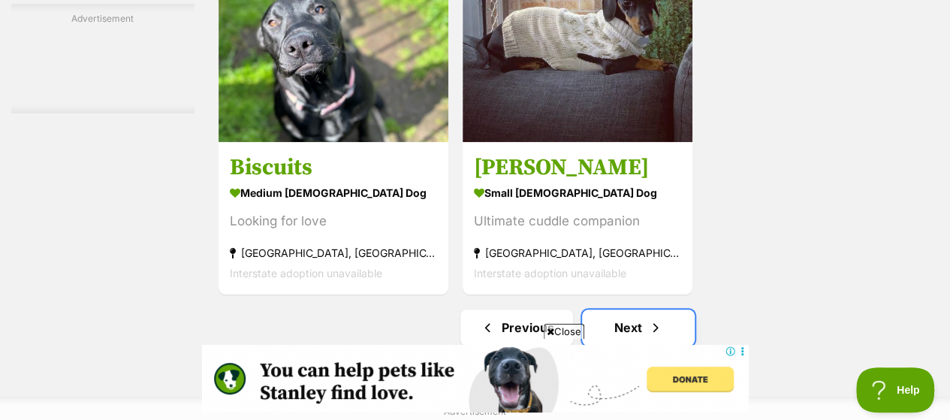
click at [672, 310] on link "Next" at bounding box center [638, 328] width 113 height 36
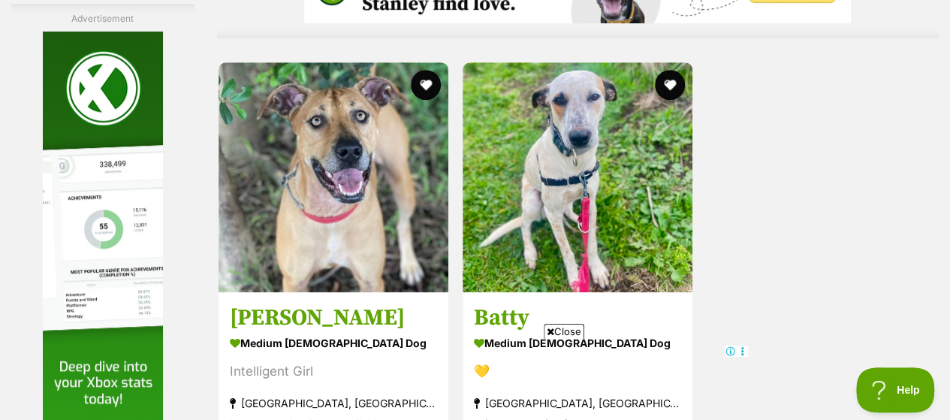
scroll to position [3682, 0]
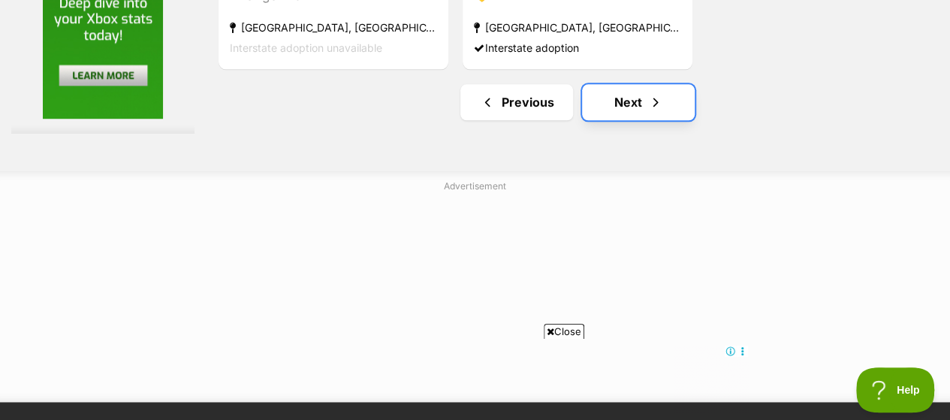
click at [652, 94] on link "Next" at bounding box center [638, 102] width 113 height 36
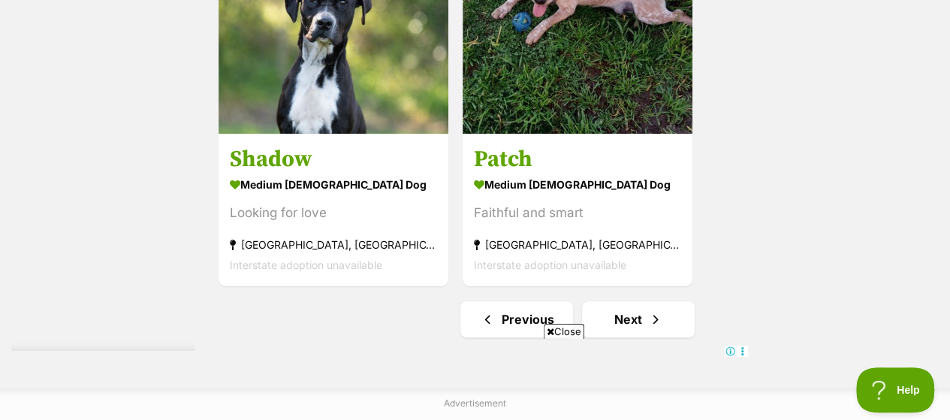
scroll to position [3606, 0]
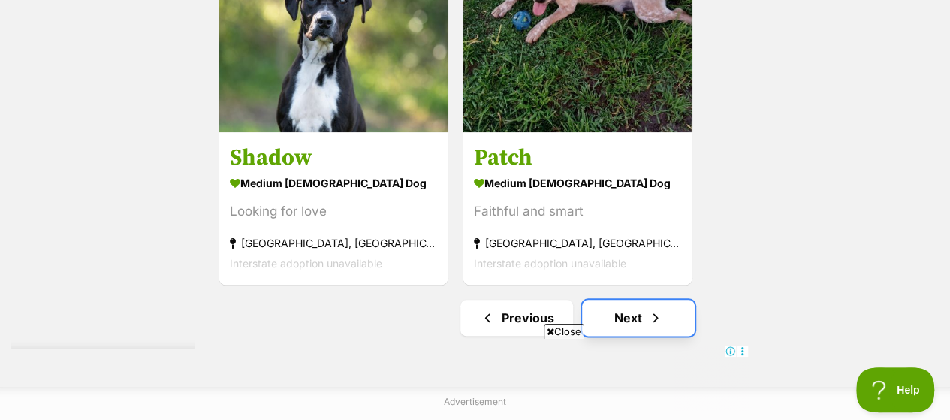
click at [658, 309] on span "Next page" at bounding box center [655, 318] width 15 height 18
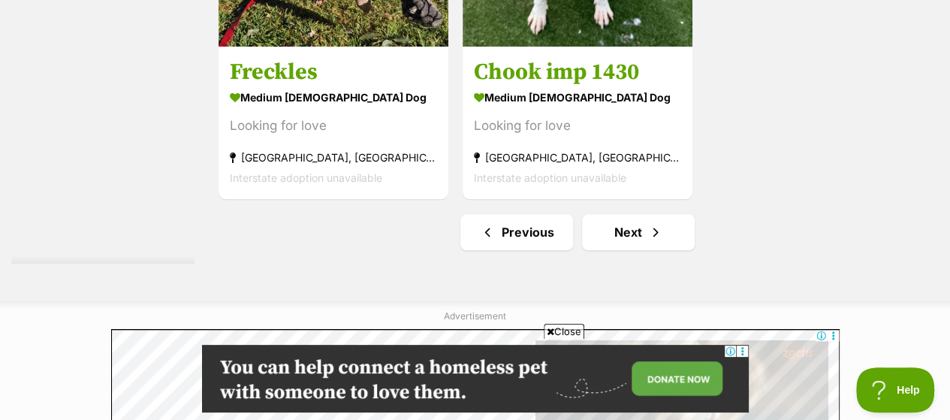
scroll to position [3606, 0]
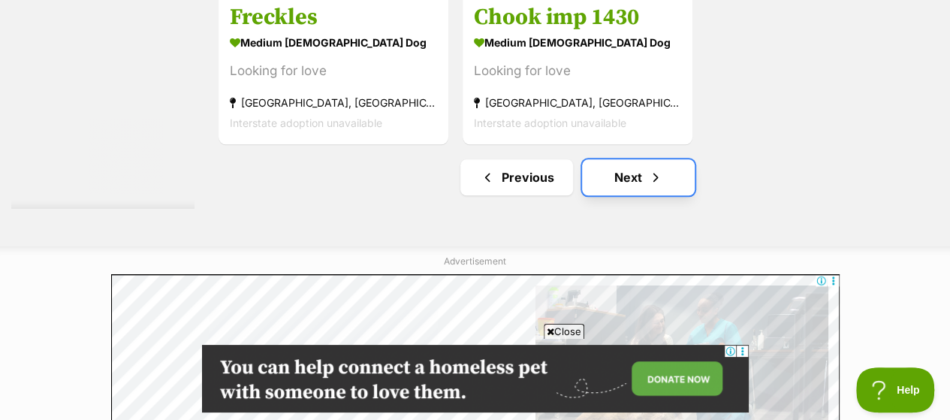
click at [679, 159] on link "Next" at bounding box center [638, 177] width 113 height 36
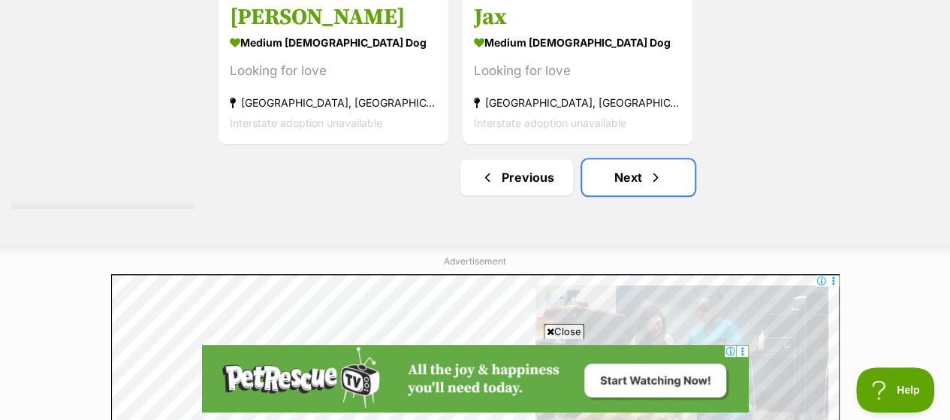
click at [679, 159] on link "Next" at bounding box center [638, 177] width 113 height 36
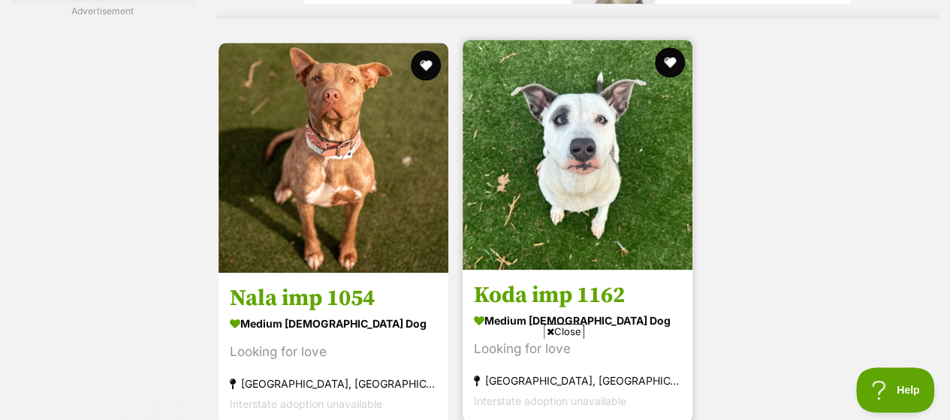
scroll to position [3606, 0]
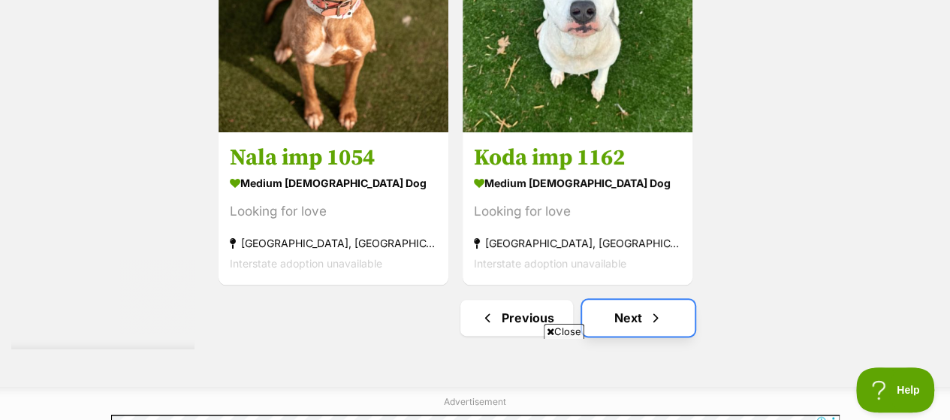
click at [673, 300] on link "Next" at bounding box center [638, 318] width 113 height 36
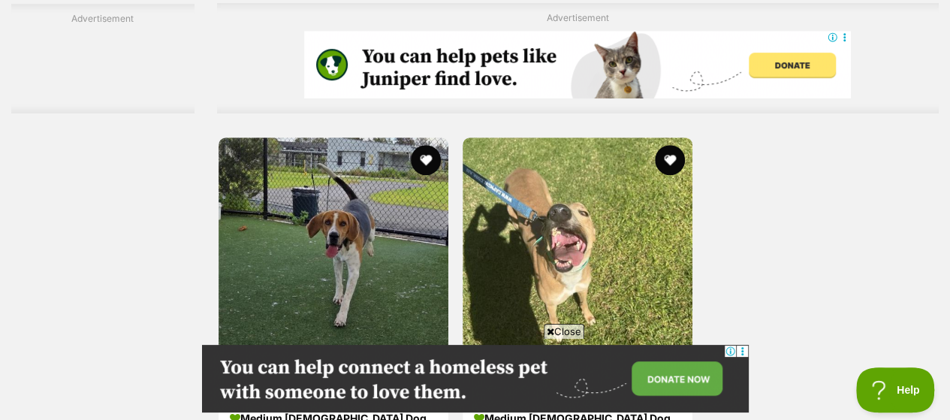
scroll to position [3531, 0]
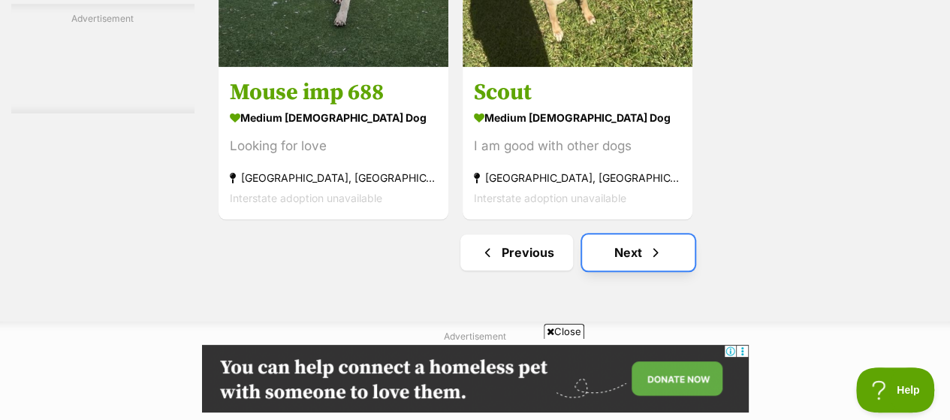
click at [667, 234] on link "Next" at bounding box center [638, 252] width 113 height 36
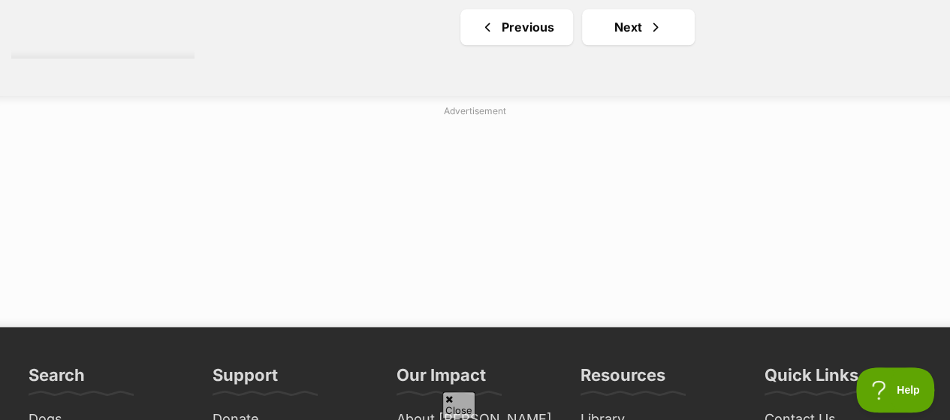
scroll to position [3531, 0]
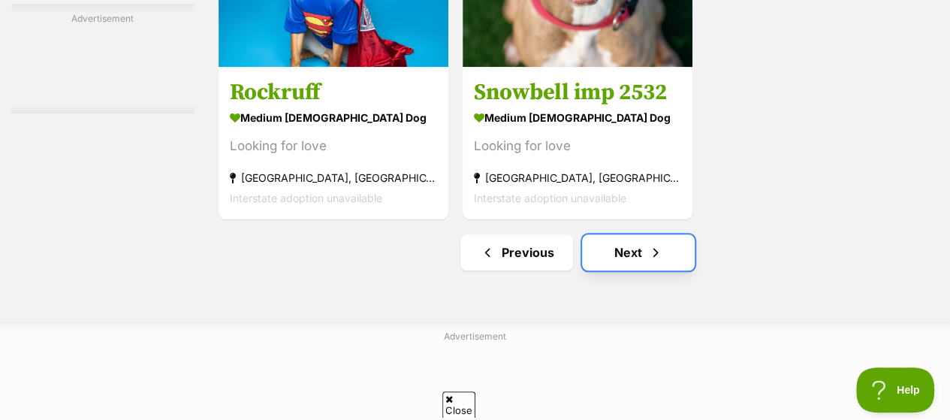
click at [609, 234] on link "Next" at bounding box center [638, 252] width 113 height 36
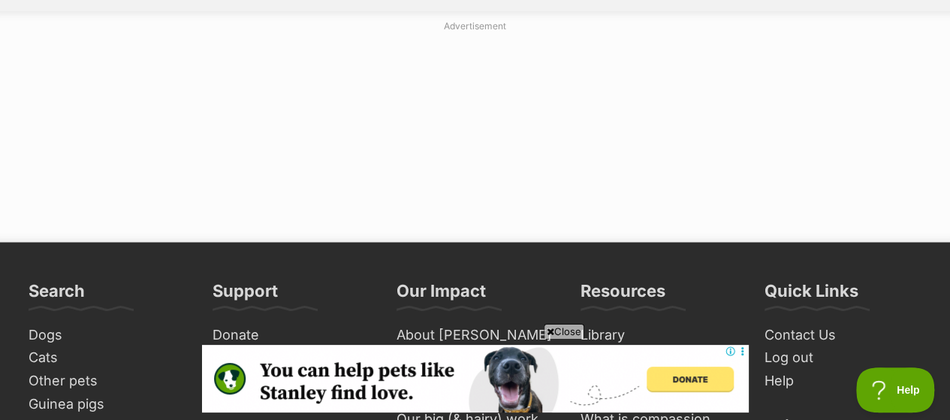
scroll to position [3832, 0]
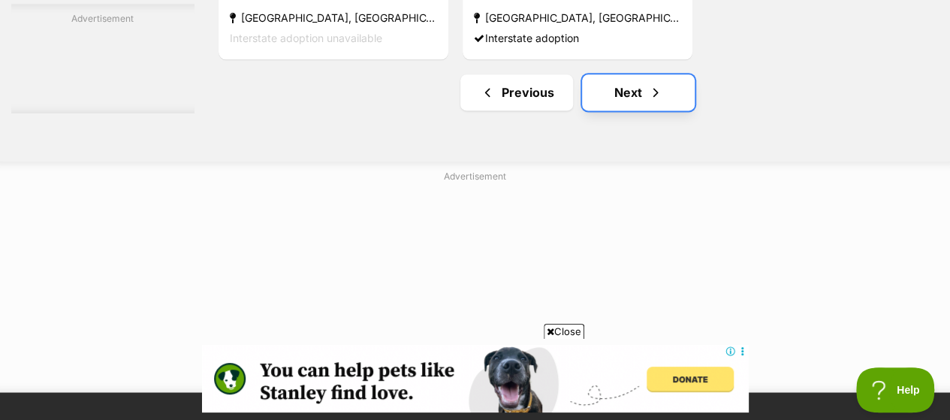
click at [666, 74] on link "Next" at bounding box center [638, 92] width 113 height 36
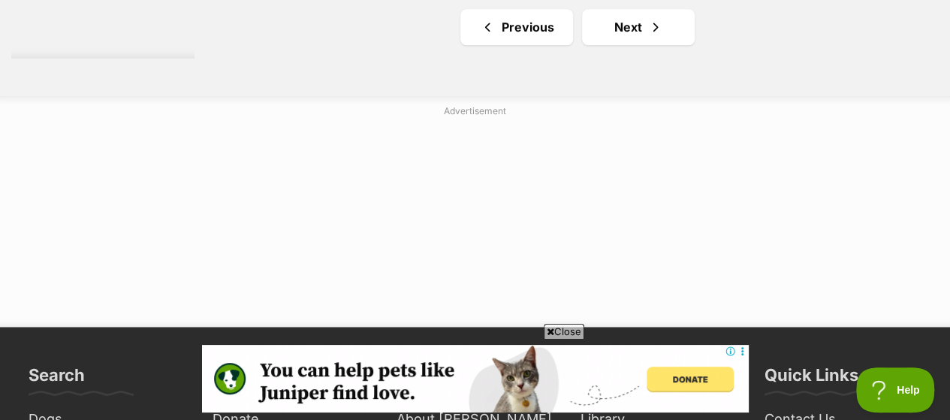
scroll to position [3606, 0]
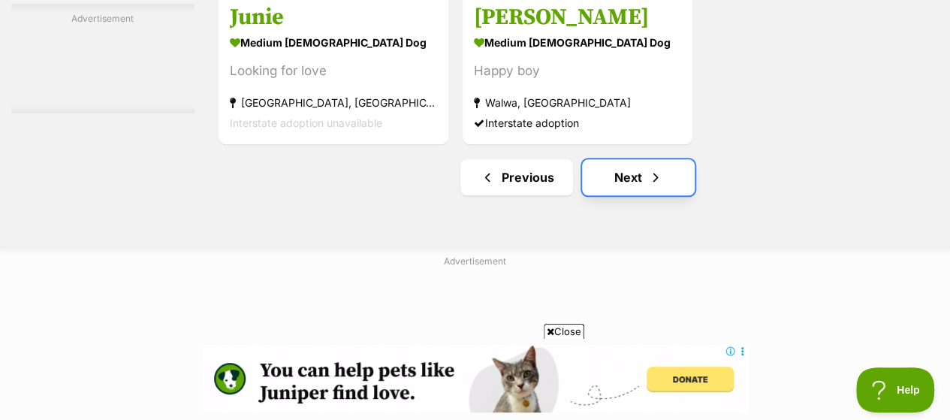
click at [660, 168] on span "Next page" at bounding box center [655, 177] width 15 height 18
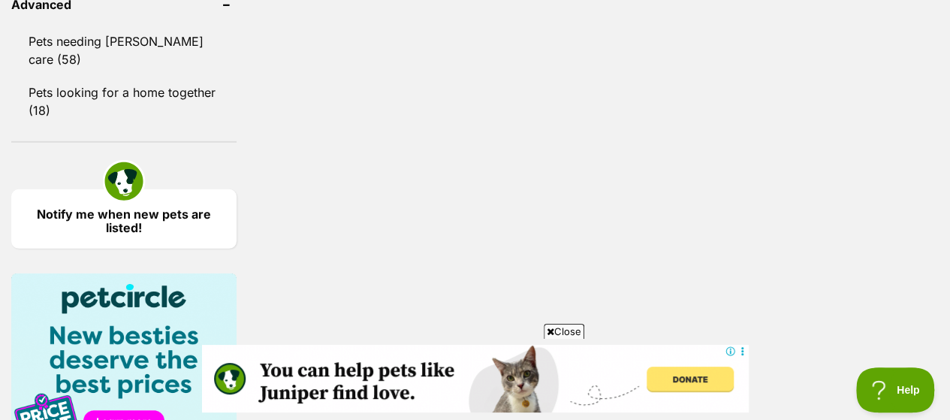
scroll to position [2104, 0]
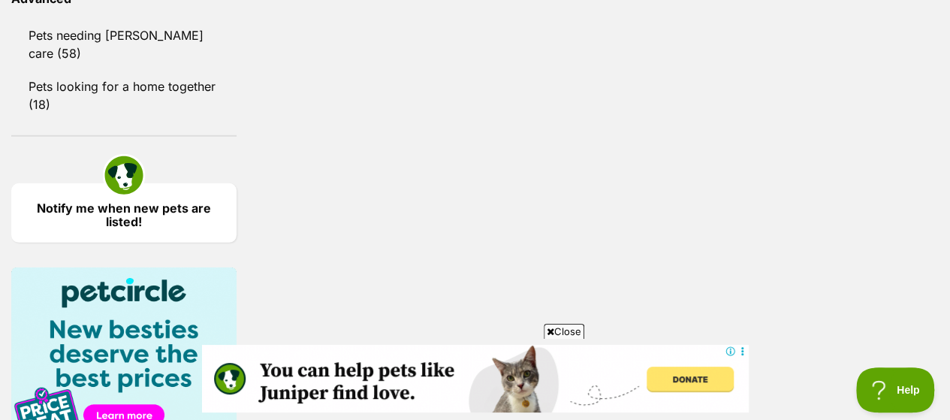
click at [95, 183] on link "Notify me when new pets are listed!" at bounding box center [123, 212] width 225 height 59
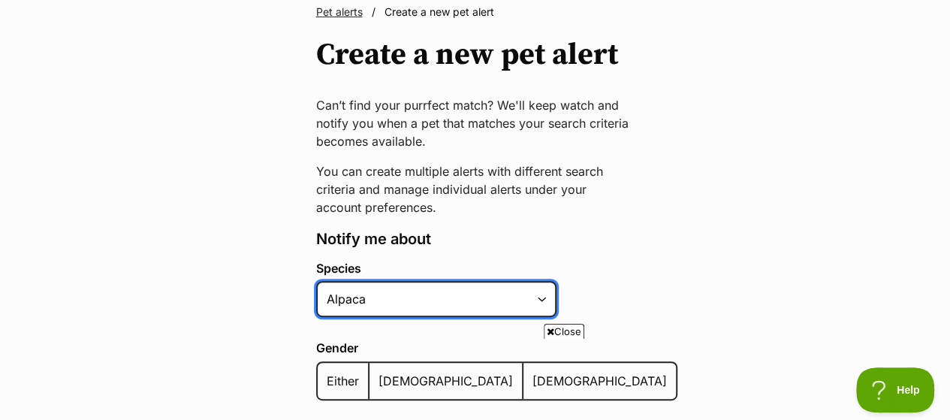
click at [436, 281] on select "Alpaca Bird Cat Chicken Cow Dog Donkey Duck Ferret Fish Goat Goose Guinea Fowl …" at bounding box center [436, 299] width 240 height 36
select select "1"
click at [316, 281] on select "Alpaca Bird Cat Chicken Cow Dog Donkey Duck Ferret Fish Goat Goose Guinea Fowl …" at bounding box center [436, 299] width 240 height 36
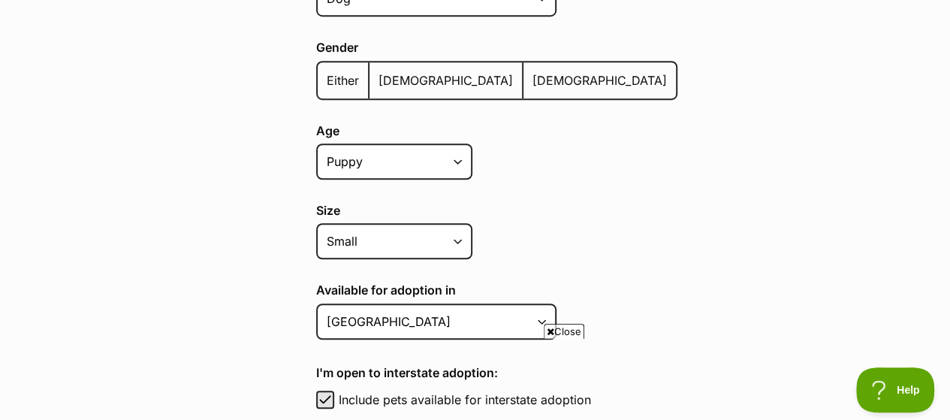
click at [368, 62] on label "Either" at bounding box center [344, 80] width 52 height 36
click at [326, 71] on input "Either" at bounding box center [326, 71] width 0 height 1
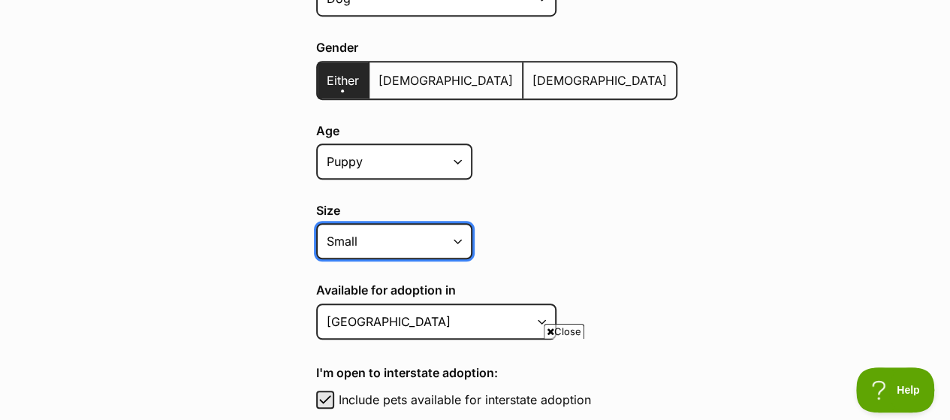
click at [445, 223] on select "Small Medium Large All sizes" at bounding box center [394, 241] width 156 height 36
select select
click at [316, 223] on select "Small Medium Large All sizes" at bounding box center [394, 241] width 156 height 36
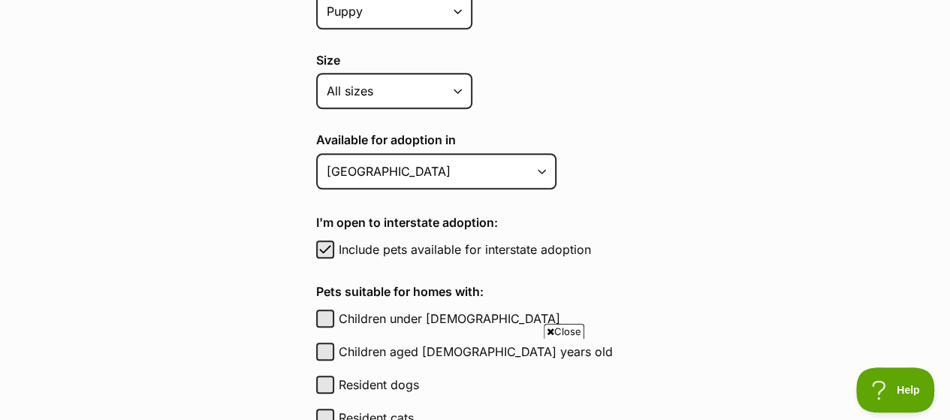
click at [484, 162] on div "Available for adoption in Australian Capital Territory New South Wales Northern…" at bounding box center [496, 164] width 361 height 62
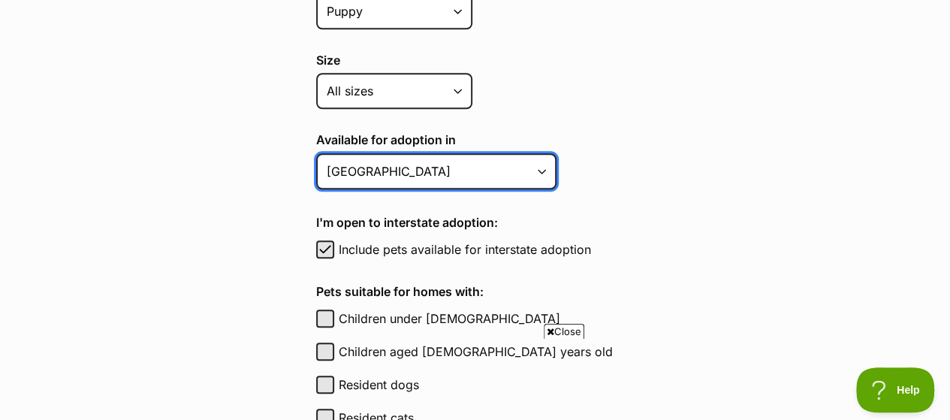
click at [482, 153] on select "Australian Capital Territory New South Wales Northern Territory Queensland Sout…" at bounding box center [436, 171] width 240 height 36
select select "1"
click at [316, 153] on select "Australian Capital Territory New South Wales Northern Territory Queensland Sout…" at bounding box center [436, 171] width 240 height 36
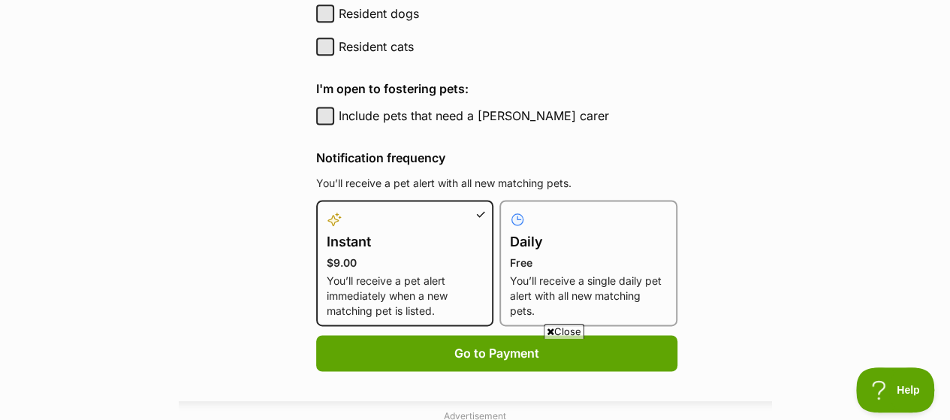
scroll to position [1052, 0]
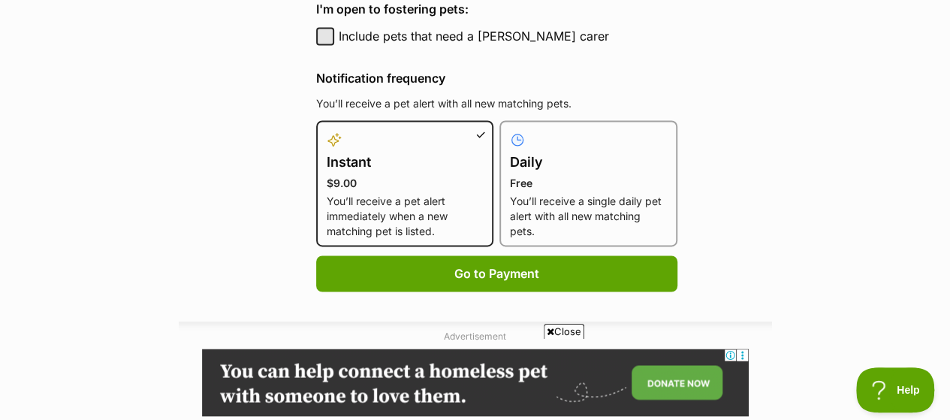
click at [555, 152] on h4 "Daily" at bounding box center [588, 162] width 157 height 21
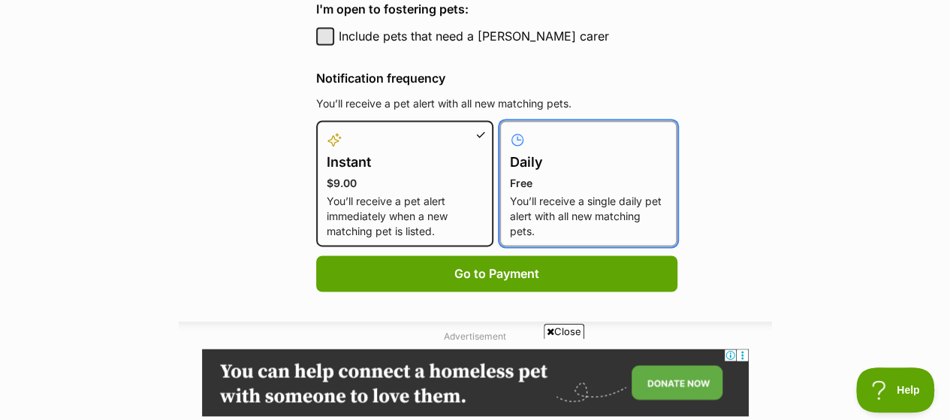
click at [509, 130] on input "Daily Free You’ll receive a single daily pet alert with all new matching pets." at bounding box center [509, 129] width 1 height 1
radio input "true"
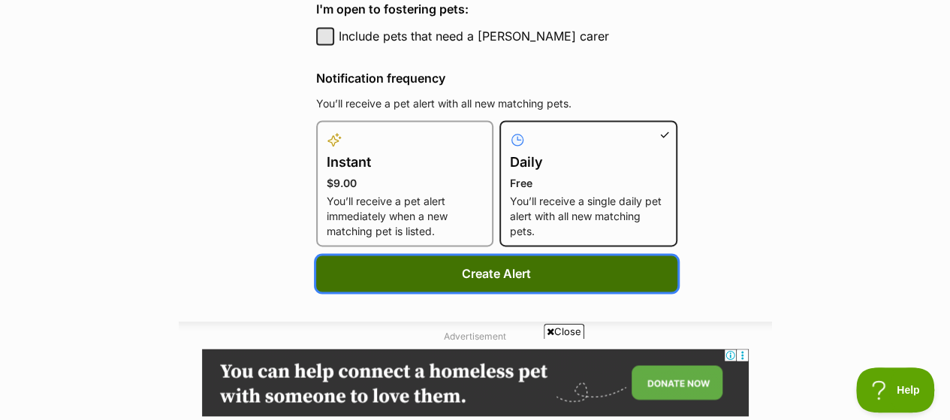
click at [551, 255] on button "Create Alert" at bounding box center [496, 273] width 361 height 36
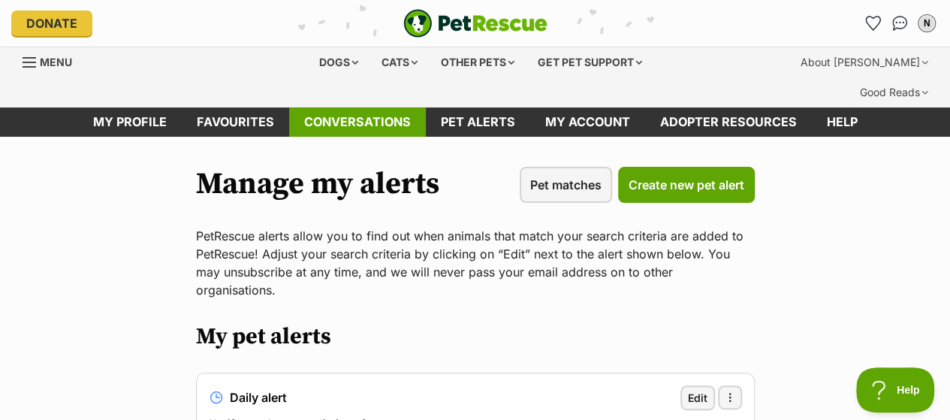
click at [304, 107] on link "Conversations" at bounding box center [357, 121] width 137 height 29
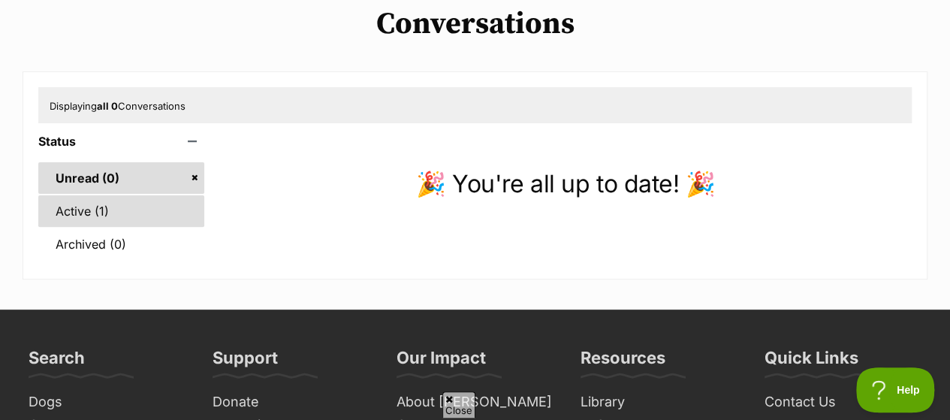
click at [173, 195] on link "Active (1)" at bounding box center [121, 211] width 166 height 32
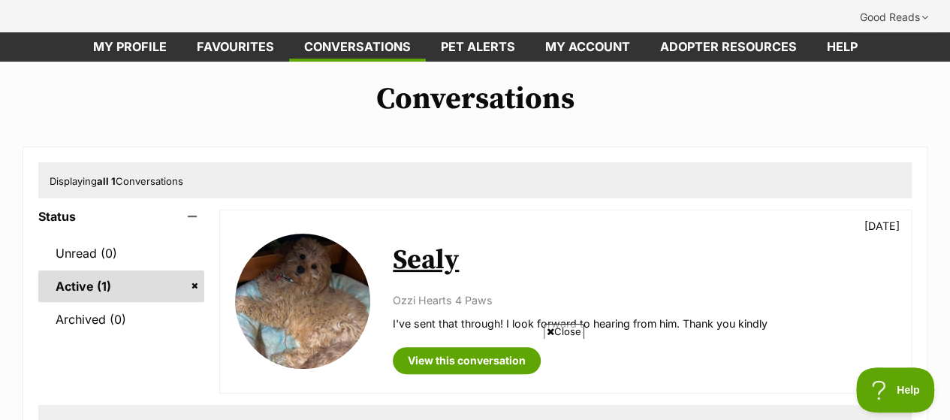
click at [425, 243] on link "Sealy" at bounding box center [426, 260] width 66 height 34
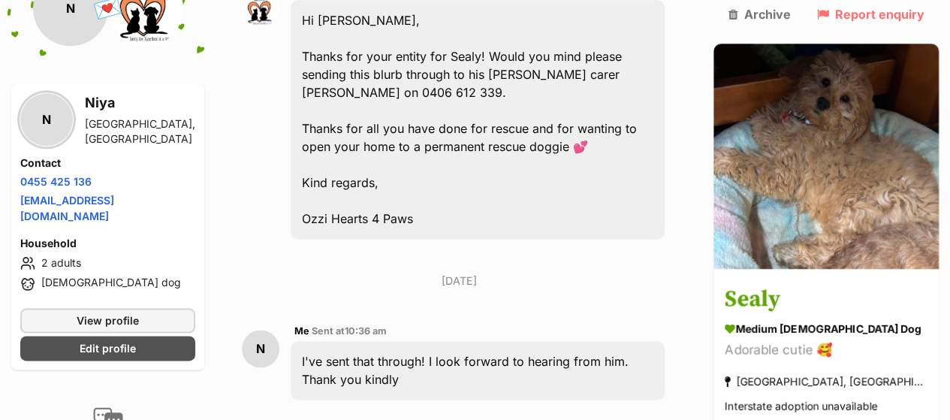
scroll to position [927, 0]
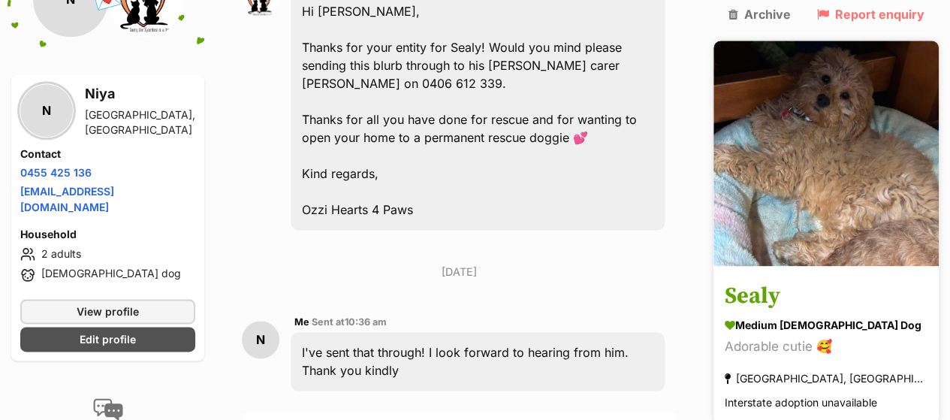
click at [790, 280] on h3 "Sealy" at bounding box center [826, 297] width 203 height 34
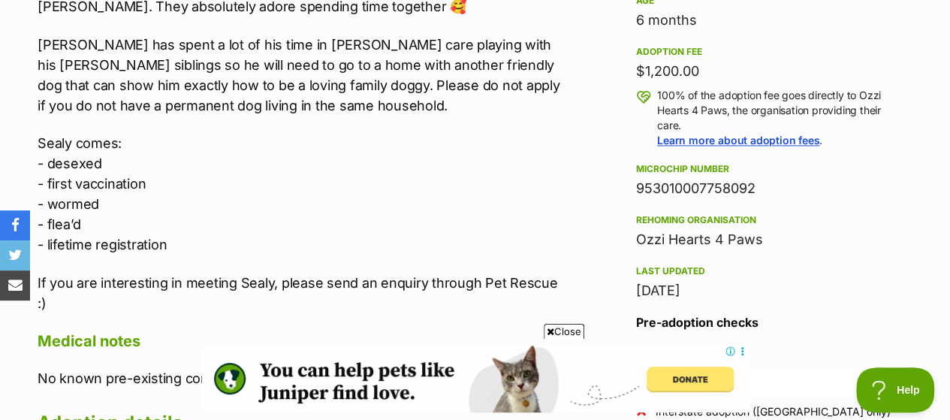
scroll to position [1127, 0]
